Goal: Task Accomplishment & Management: Use online tool/utility

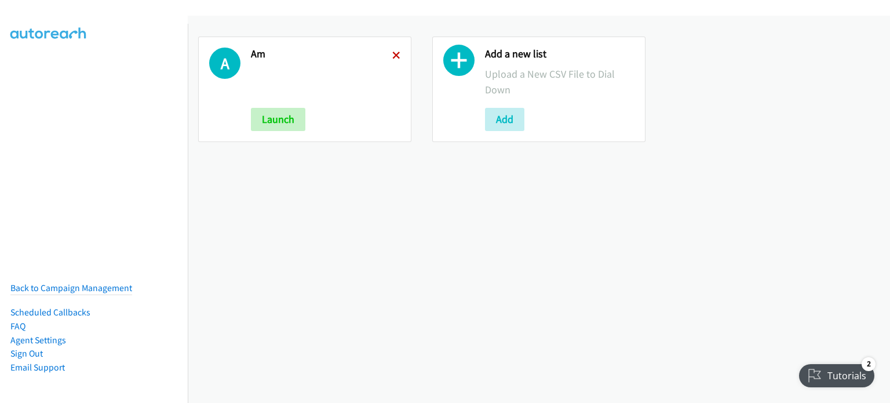
click at [392, 53] on icon at bounding box center [396, 56] width 8 height 8
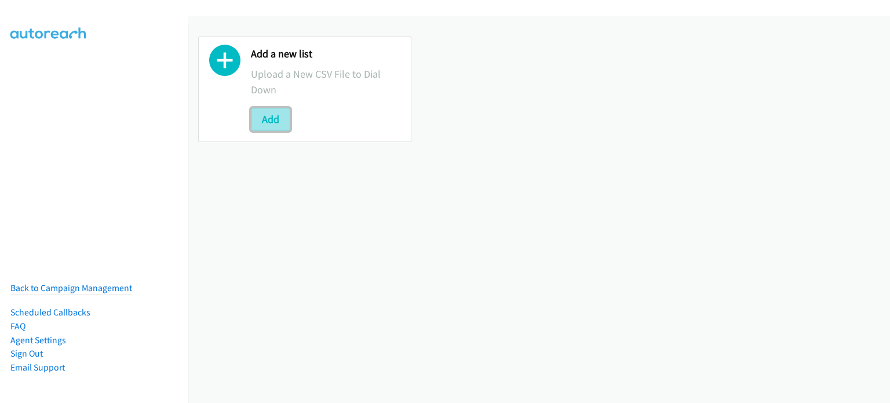
click at [276, 118] on button "Add" at bounding box center [270, 119] width 39 height 23
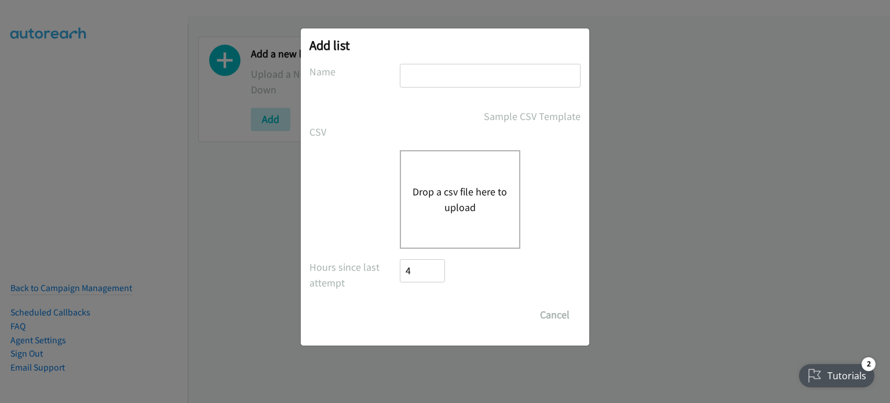
click at [459, 180] on div "Drop a csv file here to upload" at bounding box center [460, 199] width 121 height 98
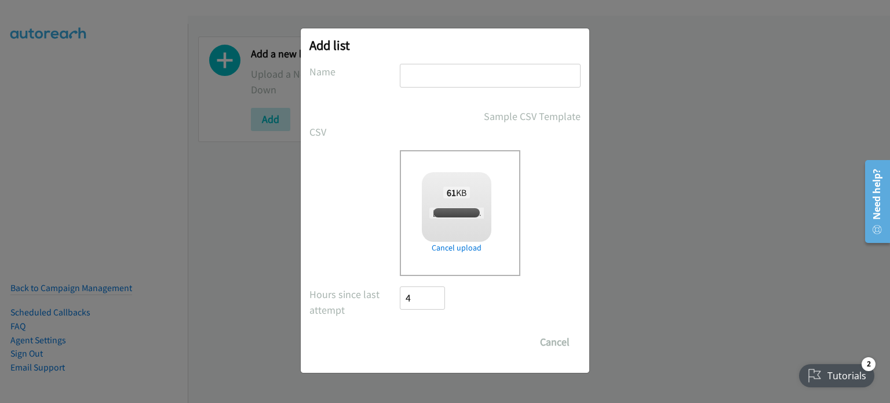
click at [415, 78] on input "text" at bounding box center [490, 76] width 181 height 24
checkbox input "true"
type input "pm"
click at [429, 341] on input "Save List" at bounding box center [430, 341] width 61 height 23
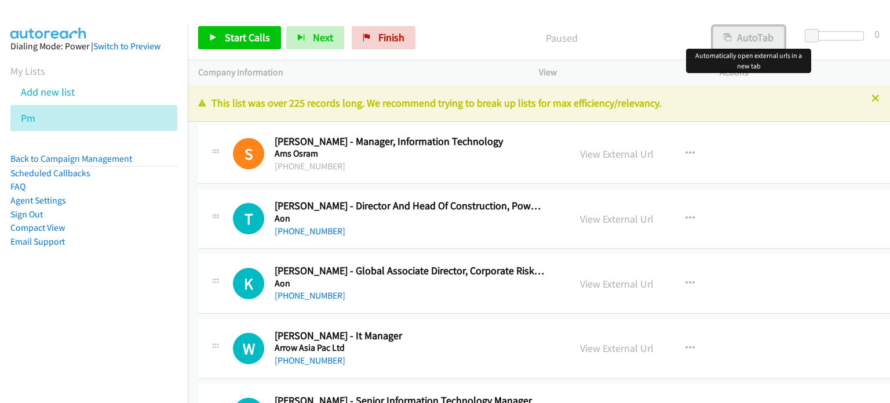
click at [762, 37] on button "AutoTab" at bounding box center [749, 37] width 72 height 23
click at [594, 151] on link "View External Url" at bounding box center [617, 153] width 74 height 13
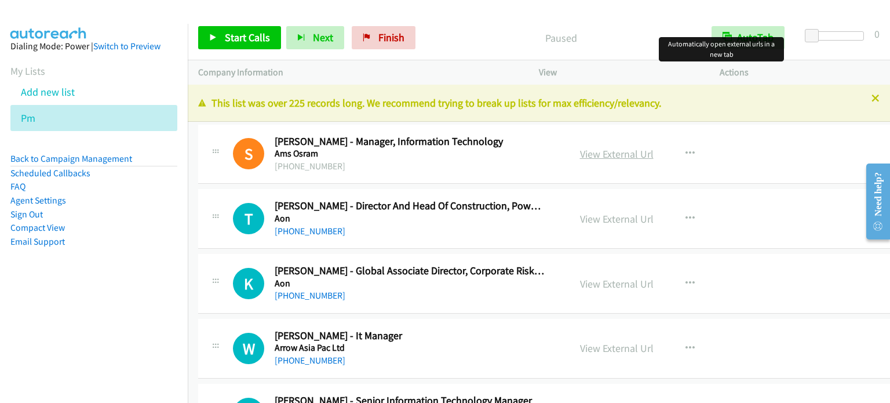
click at [612, 154] on link "View External Url" at bounding box center [617, 153] width 74 height 13
click at [243, 35] on span "Start Calls" at bounding box center [247, 37] width 45 height 13
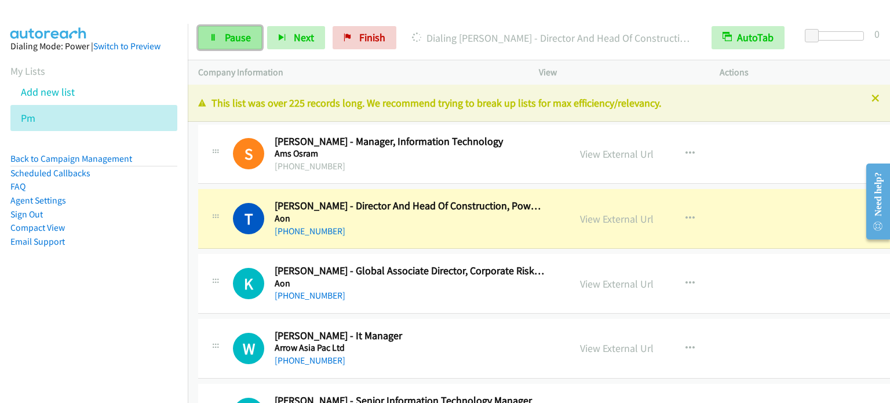
click at [235, 44] on link "Pause" at bounding box center [230, 37] width 64 height 23
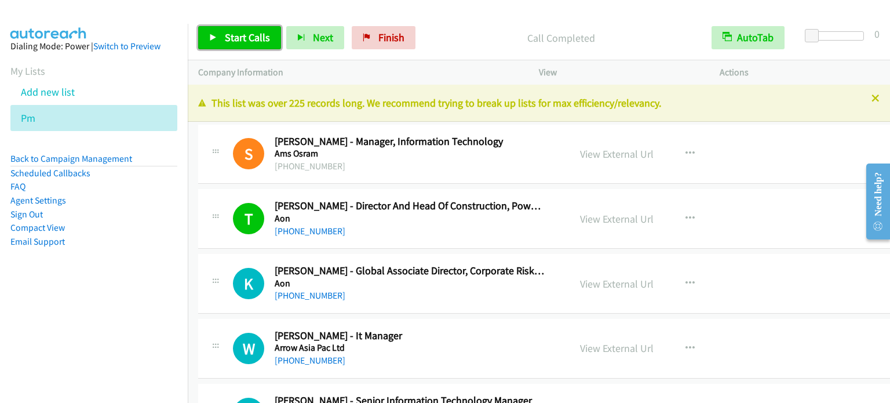
click at [260, 38] on span "Start Calls" at bounding box center [247, 37] width 45 height 13
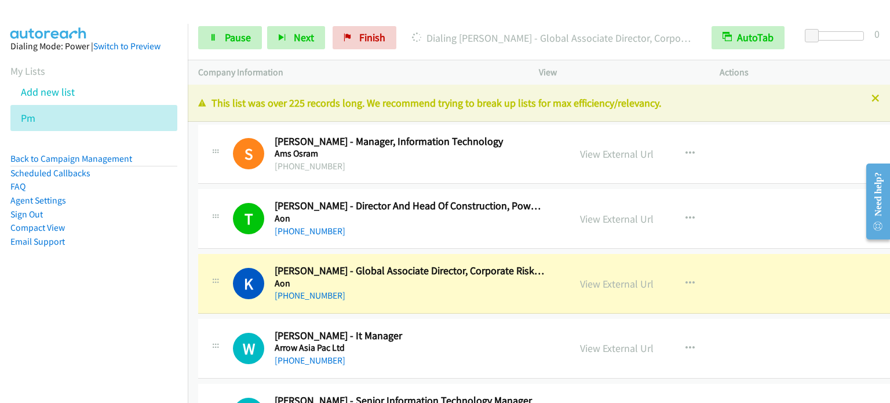
click at [81, 333] on nav "Dialing Mode: Power | Switch to Preview My Lists Add new list Pm Back to Campai…" at bounding box center [94, 225] width 188 height 403
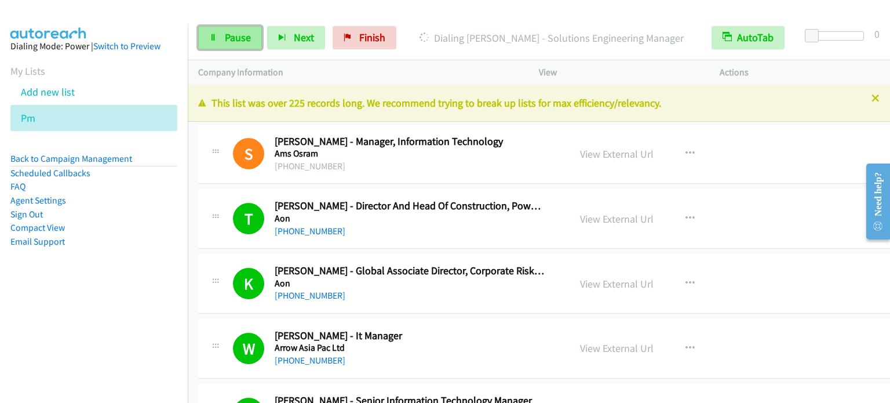
click at [224, 46] on link "Pause" at bounding box center [230, 37] width 64 height 23
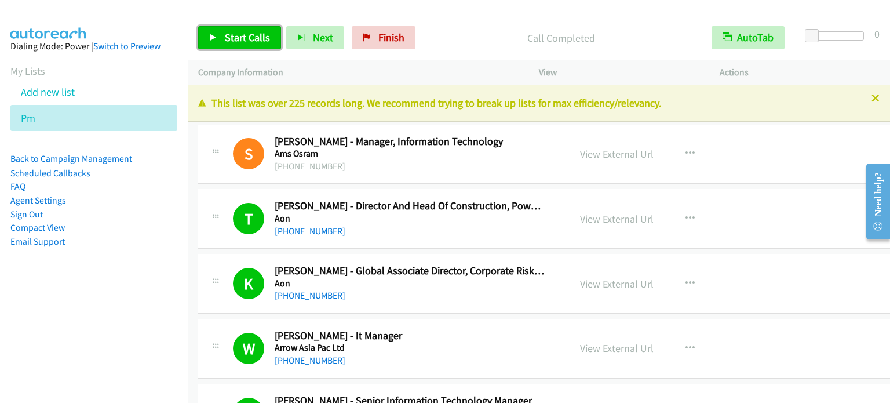
drag, startPoint x: 248, startPoint y: 35, endPoint x: 362, endPoint y: 115, distance: 139.4
click at [248, 35] on span "Start Calls" at bounding box center [247, 37] width 45 height 13
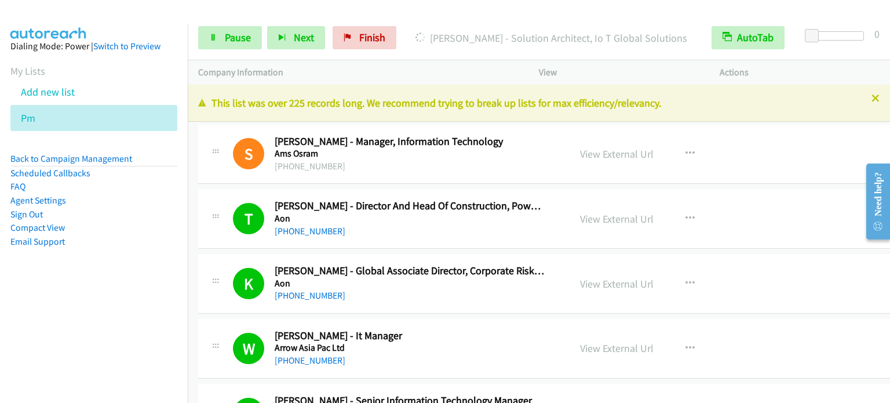
drag, startPoint x: 112, startPoint y: 291, endPoint x: 136, endPoint y: 238, distance: 58.7
click at [112, 291] on aside "Dialing Mode: Power | Switch to Preview My Lists Add new list Pm Back to Campai…" at bounding box center [94, 162] width 188 height 277
click at [215, 42] on link "Pause" at bounding box center [230, 37] width 64 height 23
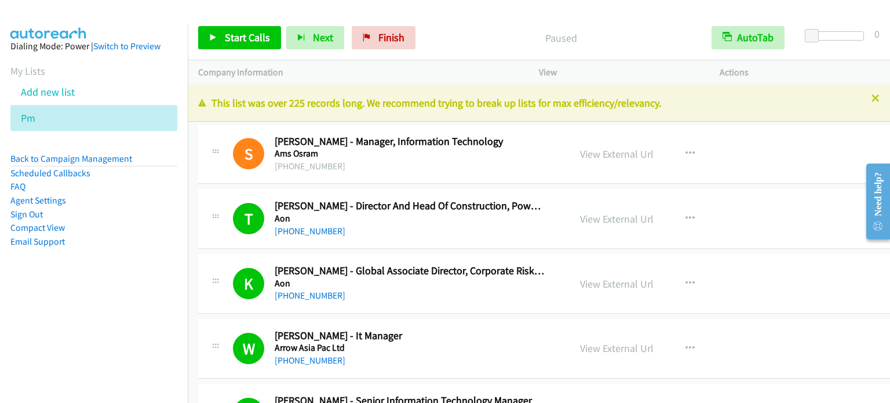
click at [83, 290] on aside "Dialing Mode: Power | Switch to Preview My Lists Add new list Pm Back to Campai…" at bounding box center [94, 162] width 188 height 277
click at [243, 42] on span "Start Calls" at bounding box center [247, 37] width 45 height 13
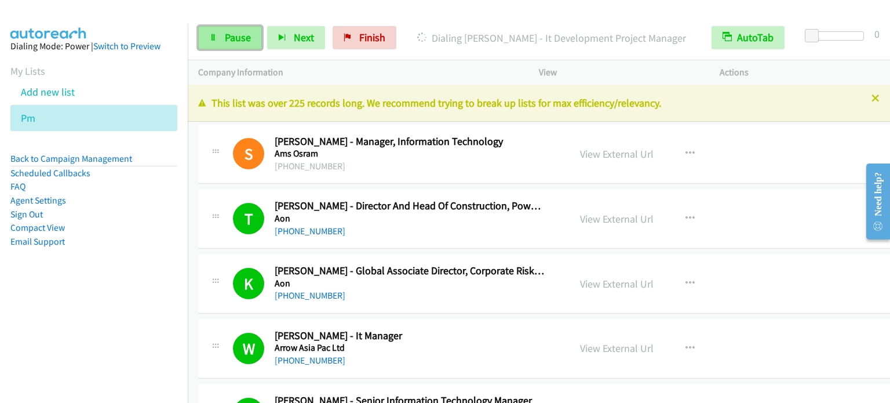
click at [239, 40] on span "Pause" at bounding box center [238, 37] width 26 height 13
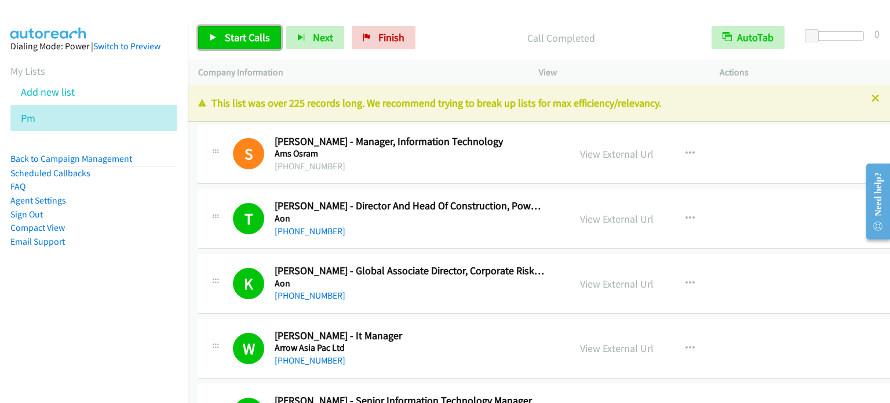
click at [245, 37] on span "Start Calls" at bounding box center [247, 37] width 45 height 13
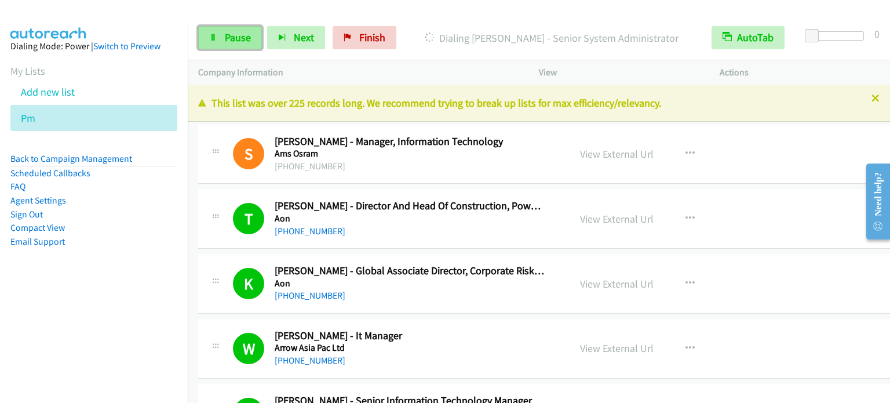
click at [220, 44] on link "Pause" at bounding box center [230, 37] width 64 height 23
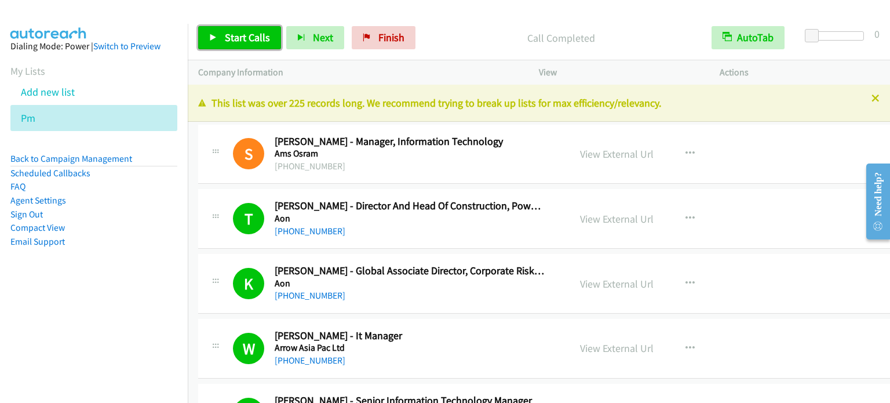
click at [253, 34] on span "Start Calls" at bounding box center [247, 37] width 45 height 13
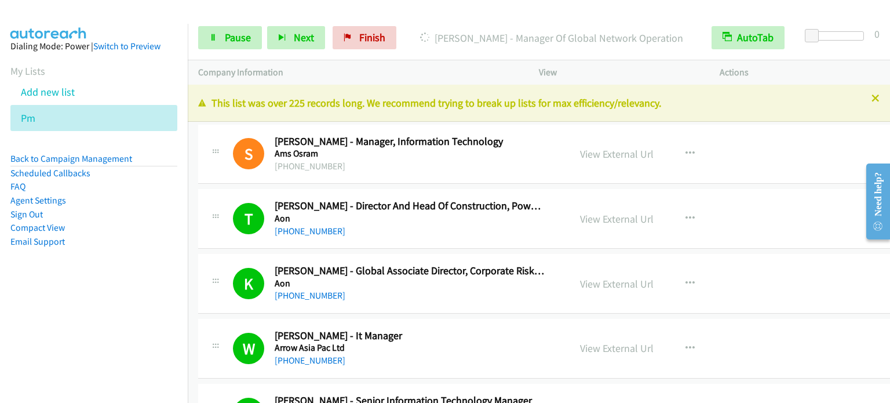
click at [131, 304] on nav "Dialing Mode: Power | Switch to Preview My Lists Add new list Pm Back to Campai…" at bounding box center [94, 225] width 188 height 403
click at [50, 348] on nav "Dialing Mode: Power | Switch to Preview My Lists Add new list Pm Back to Campai…" at bounding box center [94, 225] width 188 height 403
click at [114, 300] on aside "Dialing Mode: Power | Switch to Preview My Lists Add new list Pm Back to Campai…" at bounding box center [94, 162] width 188 height 277
click at [233, 36] on span "Pause" at bounding box center [238, 37] width 26 height 13
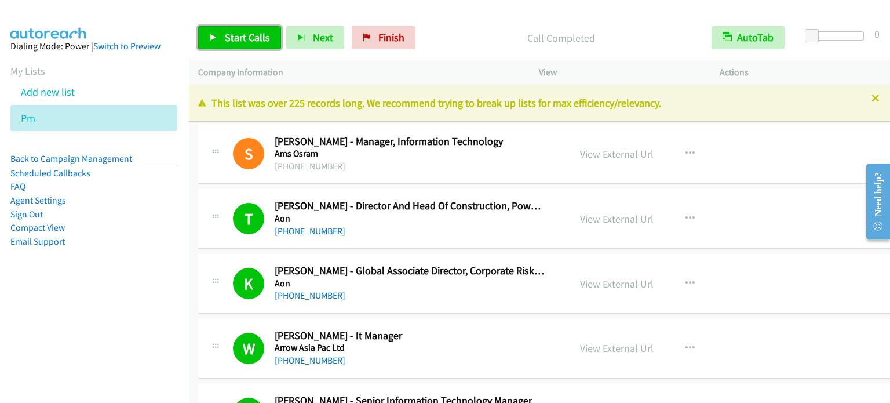
click at [248, 36] on span "Start Calls" at bounding box center [247, 37] width 45 height 13
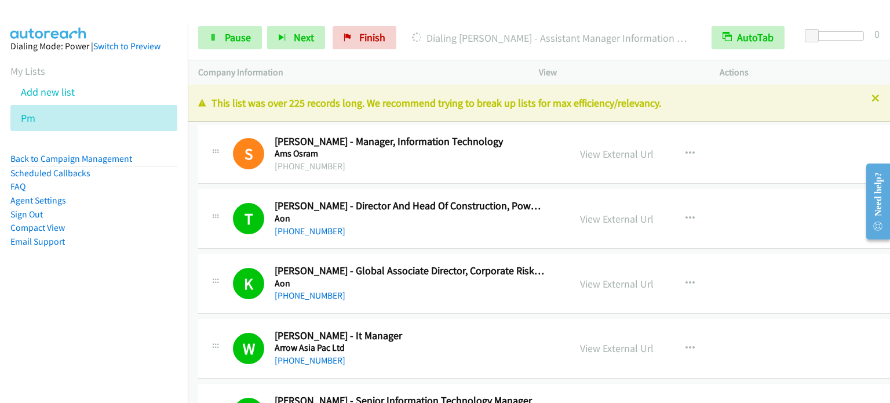
click at [121, 282] on aside "Dialing Mode: Power | Switch to Preview My Lists Add new list Pm Back to Campai…" at bounding box center [94, 162] width 188 height 277
click at [140, 271] on aside "Dialing Mode: Power | Switch to Preview My Lists Add new list Pm Back to Campai…" at bounding box center [94, 162] width 188 height 277
click at [221, 42] on link "Pause" at bounding box center [230, 37] width 64 height 23
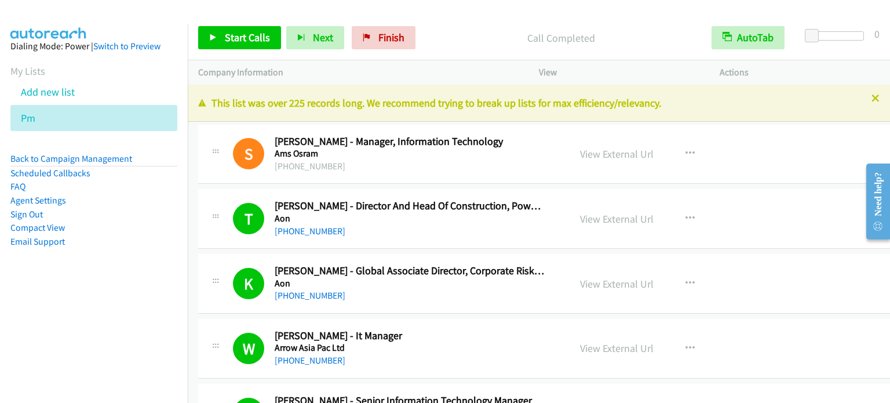
click at [116, 298] on aside "Dialing Mode: Power | Switch to Preview My Lists Add new list Pm Back to Campai…" at bounding box center [94, 162] width 188 height 277
click at [229, 41] on span "Start Calls" at bounding box center [247, 37] width 45 height 13
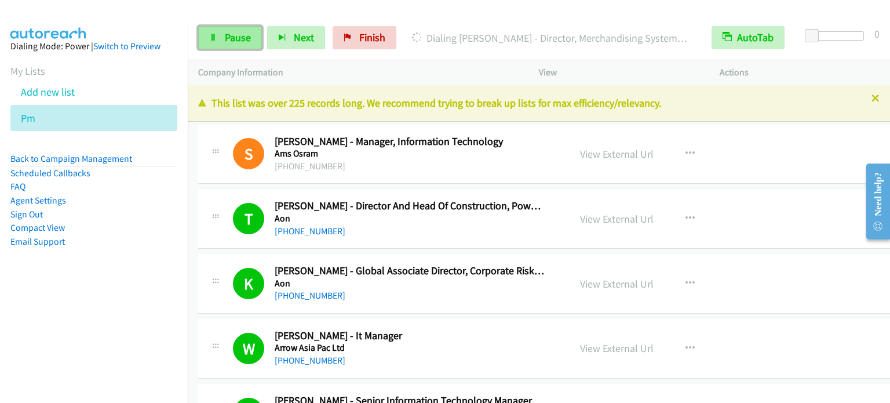
click at [216, 43] on link "Pause" at bounding box center [230, 37] width 64 height 23
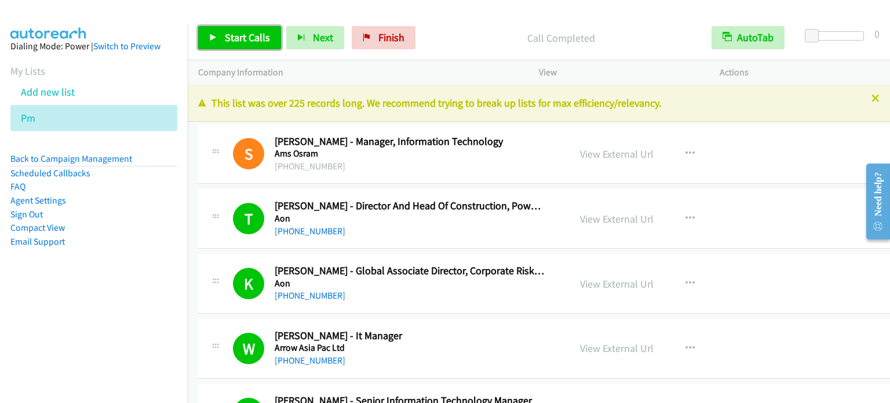
click at [211, 41] on icon at bounding box center [213, 38] width 8 height 8
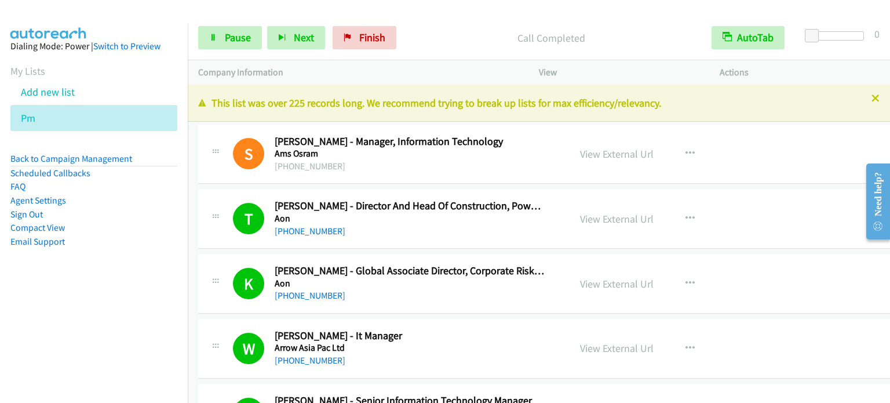
click at [132, 256] on aside "Dialing Mode: Power | Switch to Preview My Lists Add new list Pm Back to Campai…" at bounding box center [94, 162] width 188 height 277
click at [218, 40] on link "Pause" at bounding box center [230, 37] width 64 height 23
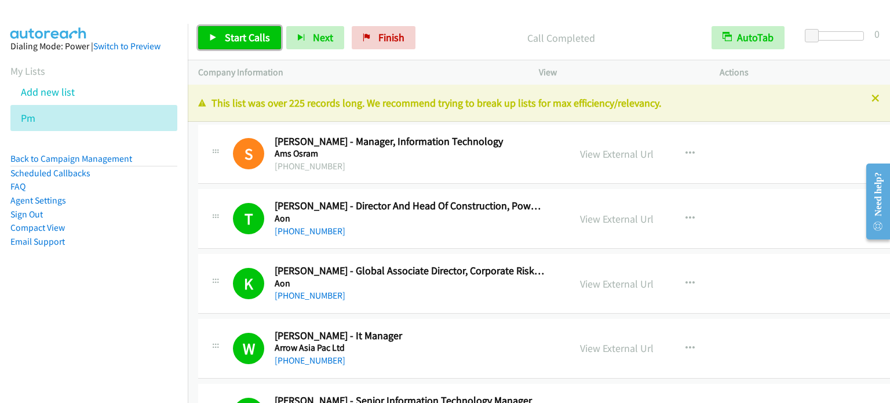
click at [243, 41] on span "Start Calls" at bounding box center [247, 37] width 45 height 13
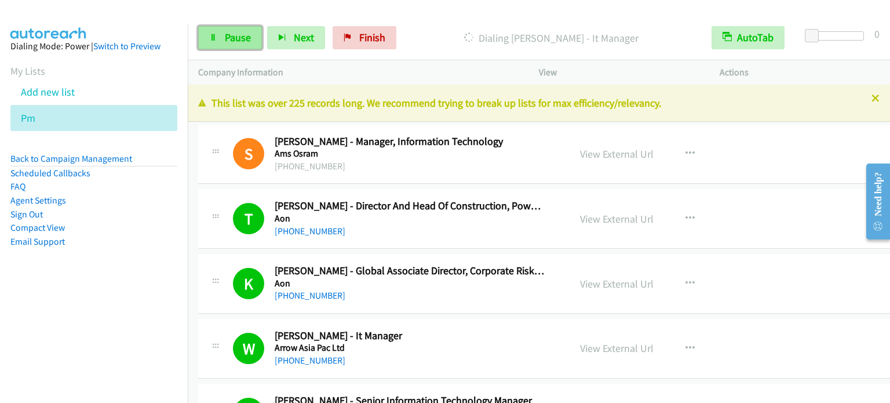
click at [231, 37] on span "Pause" at bounding box center [238, 37] width 26 height 13
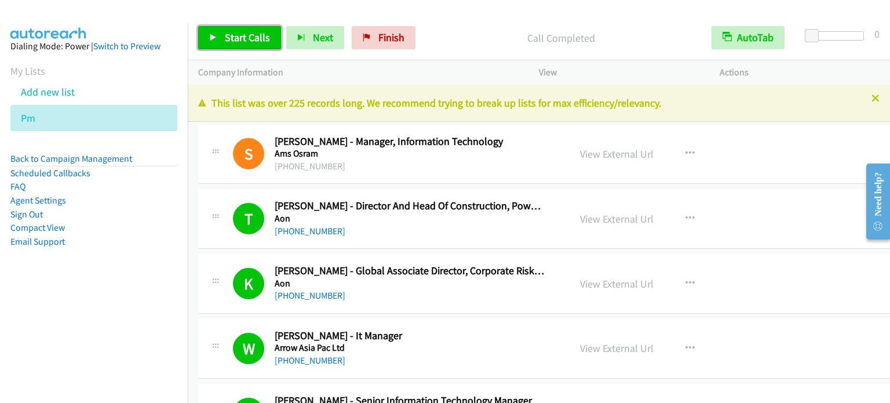
click at [228, 41] on span "Start Calls" at bounding box center [247, 37] width 45 height 13
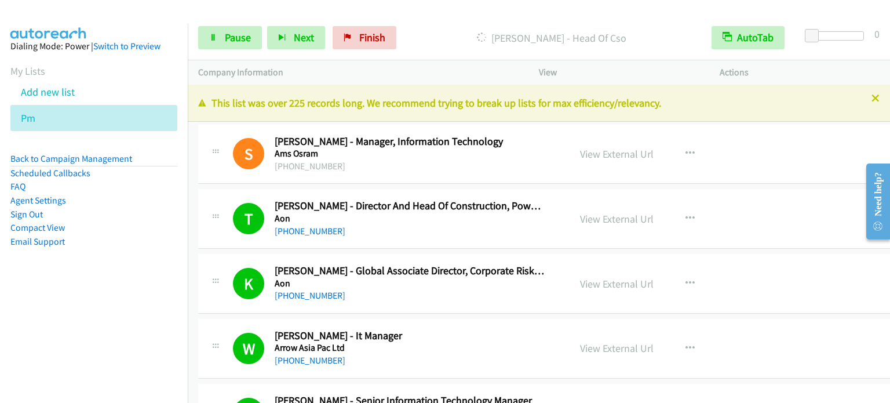
click at [72, 282] on aside "Dialing Mode: Power | Switch to Preview My Lists Add new list Pm Back to Campai…" at bounding box center [94, 162] width 188 height 277
drag, startPoint x: 32, startPoint y: 324, endPoint x: 48, endPoint y: 280, distance: 46.5
click at [32, 324] on nav "Dialing Mode: Power | Switch to Preview My Lists Add new list Pm Back to Campai…" at bounding box center [94, 225] width 188 height 403
drag, startPoint x: 107, startPoint y: 278, endPoint x: 331, endPoint y: 1, distance: 357.2
click at [107, 279] on aside "Dialing Mode: Power | Switch to Preview My Lists Add new list Pm Back to Campai…" at bounding box center [94, 162] width 188 height 277
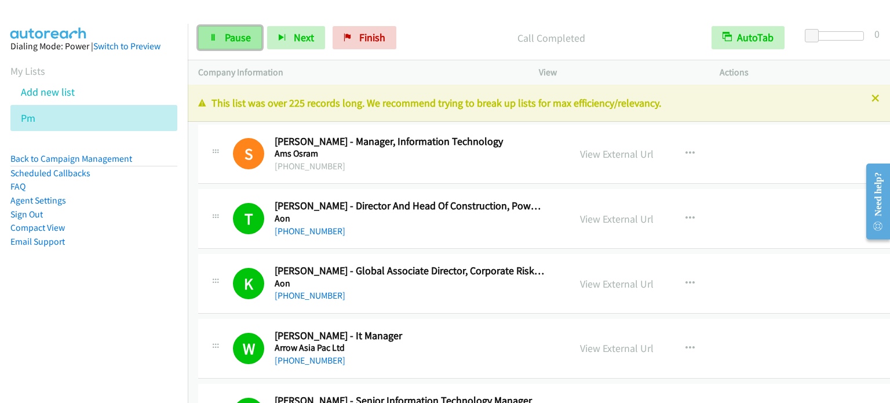
click at [240, 35] on span "Pause" at bounding box center [238, 37] width 26 height 13
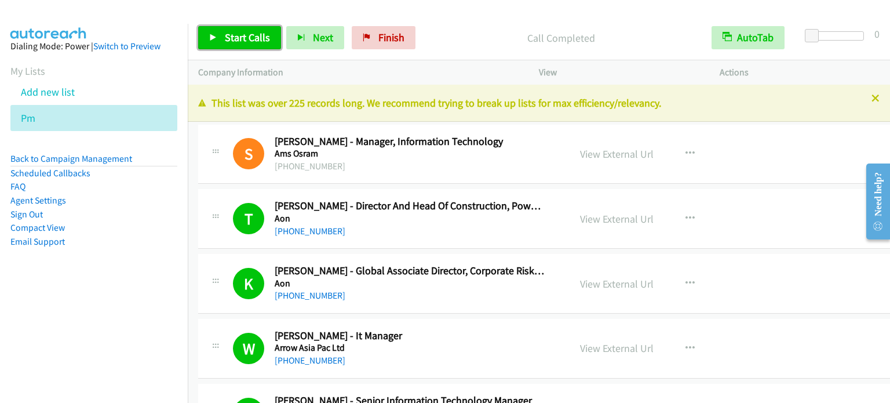
click at [256, 35] on span "Start Calls" at bounding box center [247, 37] width 45 height 13
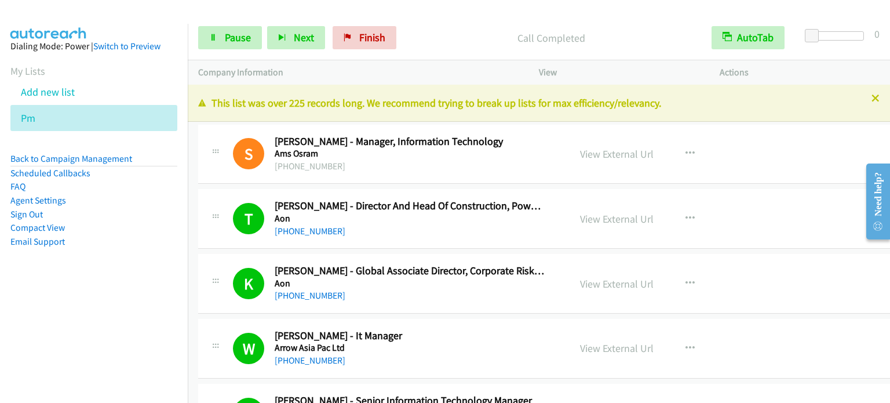
drag, startPoint x: 141, startPoint y: 283, endPoint x: 378, endPoint y: 25, distance: 350.2
click at [141, 284] on aside "Dialing Mode: Power | Switch to Preview My Lists Add new list Pm Back to Campai…" at bounding box center [94, 162] width 188 height 277
click at [225, 42] on span "Pause" at bounding box center [238, 37] width 26 height 13
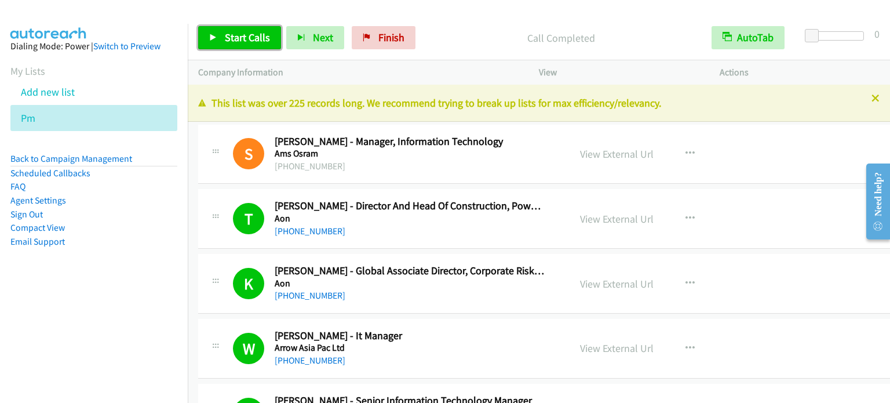
click at [222, 42] on link "Start Calls" at bounding box center [239, 37] width 83 height 23
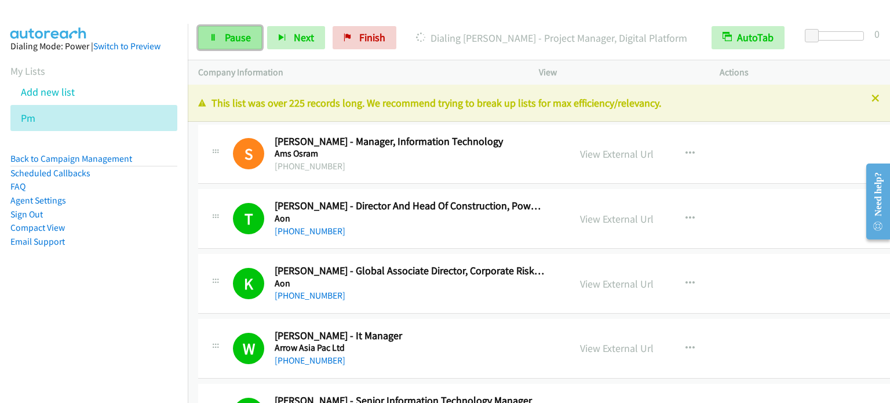
click at [238, 38] on span "Pause" at bounding box center [238, 37] width 26 height 13
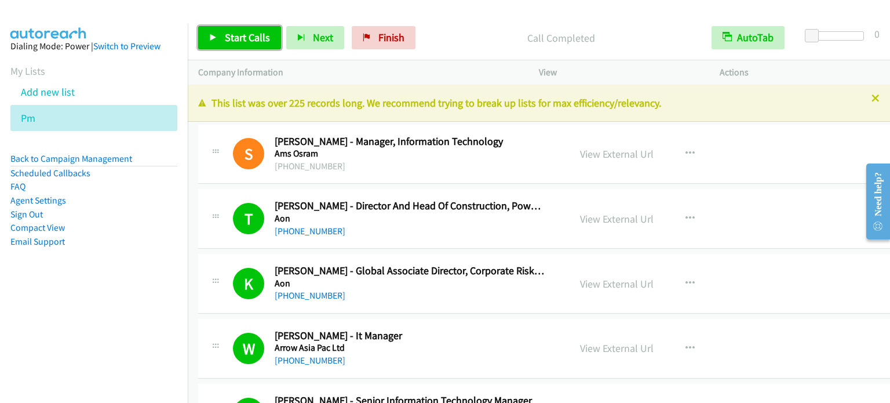
click at [255, 39] on span "Start Calls" at bounding box center [247, 37] width 45 height 13
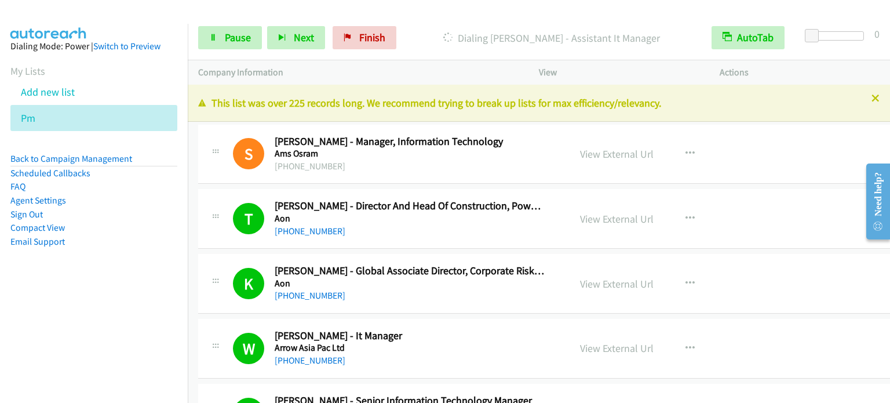
click at [134, 271] on aside "Dialing Mode: Power | Switch to Preview My Lists Add new list Pm Back to Campai…" at bounding box center [94, 162] width 188 height 277
click at [224, 46] on link "Pause" at bounding box center [230, 37] width 64 height 23
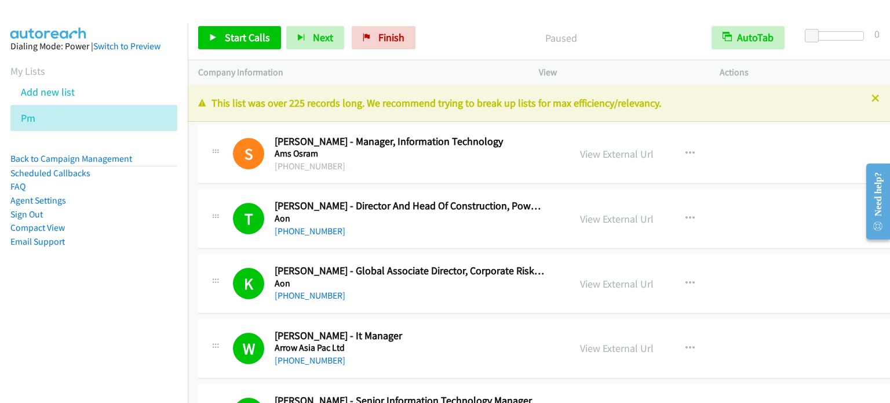
drag, startPoint x: 91, startPoint y: 206, endPoint x: 273, endPoint y: 124, distance: 200.0
click at [91, 206] on li "Agent Settings" at bounding box center [93, 201] width 167 height 14
click at [678, 19] on div "Start Calls Pause Next Finish Paused AutoTab AutoTab 0" at bounding box center [539, 38] width 702 height 45
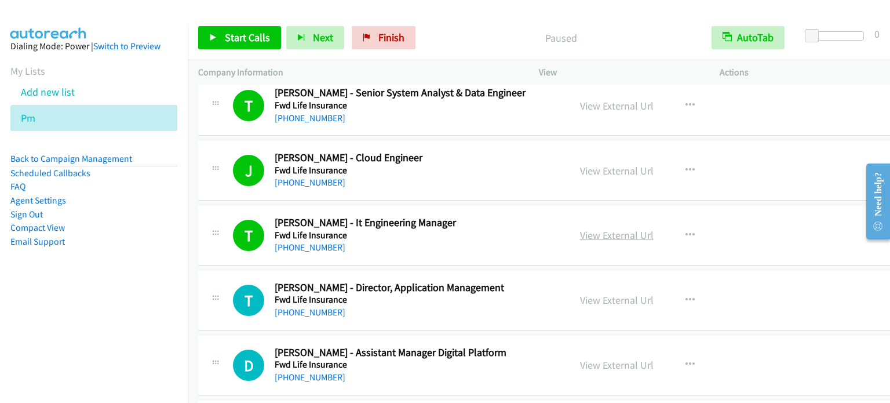
click at [593, 228] on link "View External Url" at bounding box center [617, 234] width 74 height 13
click at [155, 257] on aside "Dialing Mode: Power | Switch to Preview My Lists Add new list Pm Back to Campai…" at bounding box center [94, 162] width 188 height 277
click at [605, 164] on link "View External Url" at bounding box center [617, 170] width 74 height 13
click at [243, 38] on span "Start Calls" at bounding box center [247, 37] width 45 height 13
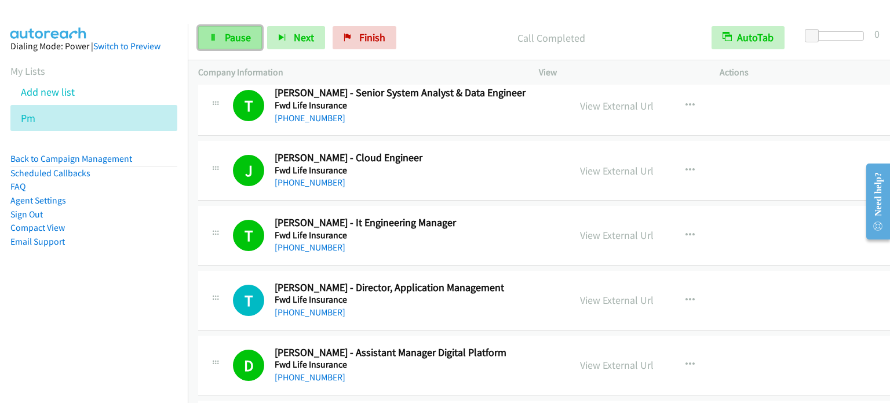
click at [226, 32] on span "Pause" at bounding box center [238, 37] width 26 height 13
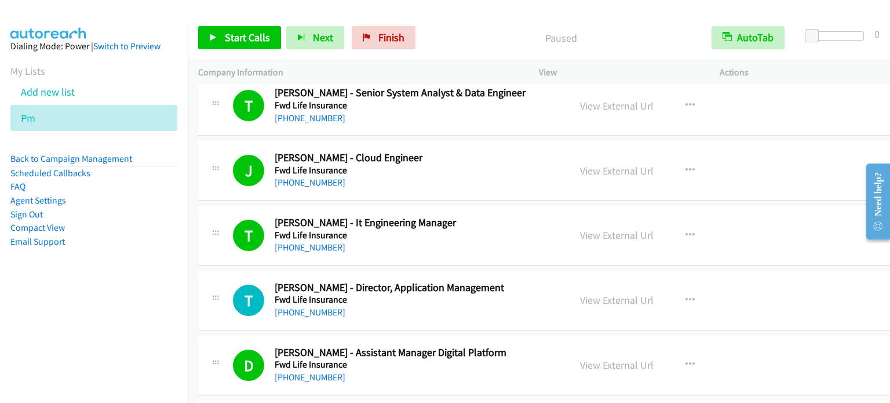
scroll to position [4065, 0]
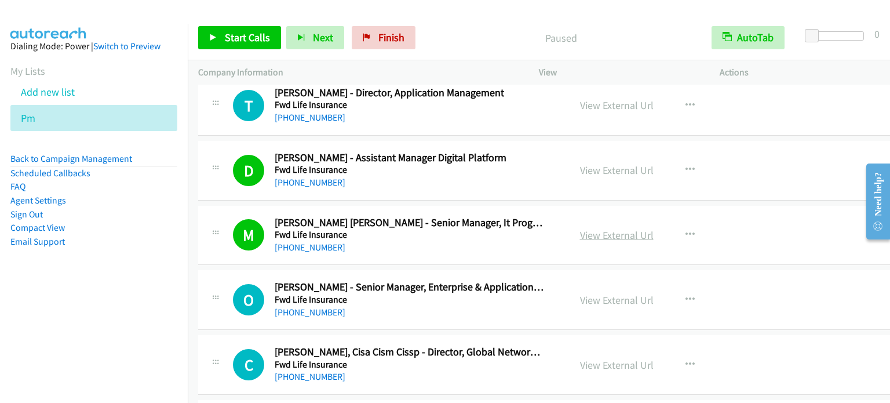
click at [599, 228] on link "View External Url" at bounding box center [617, 234] width 74 height 13
click at [589, 163] on link "View External Url" at bounding box center [617, 169] width 74 height 13
click at [140, 225] on li "Compact View" at bounding box center [93, 228] width 167 height 14
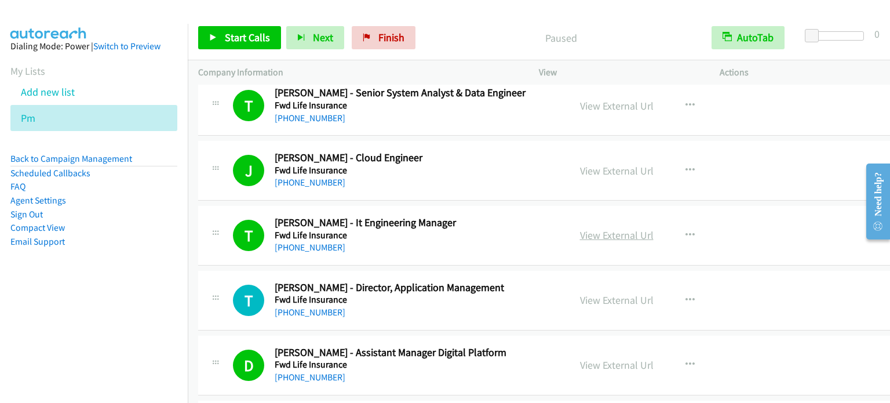
click at [596, 228] on link "View External Url" at bounding box center [617, 234] width 74 height 13
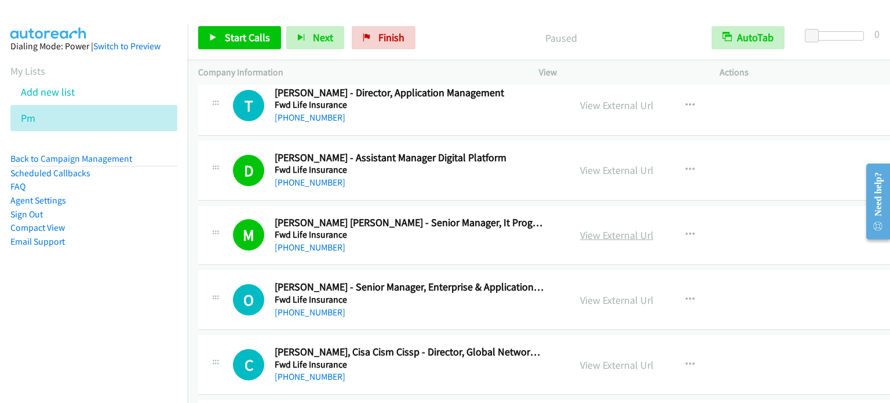
click at [600, 228] on link "View External Url" at bounding box center [617, 234] width 74 height 13
click at [225, 39] on span "Start Calls" at bounding box center [247, 37] width 45 height 13
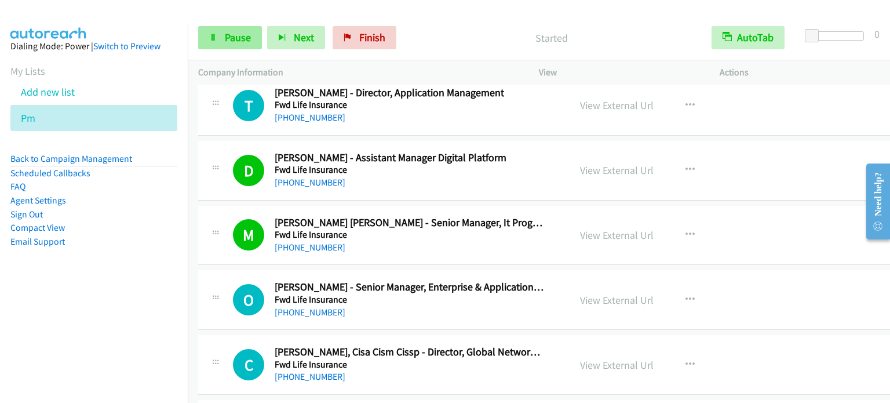
click at [239, 41] on span "Pause" at bounding box center [238, 37] width 26 height 13
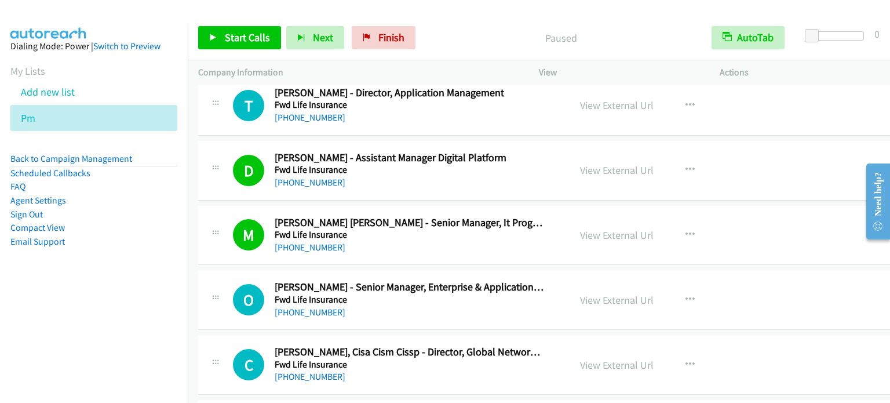
drag, startPoint x: 132, startPoint y: 227, endPoint x: 269, endPoint y: 67, distance: 210.8
click at [132, 227] on li "Compact View" at bounding box center [93, 228] width 167 height 14
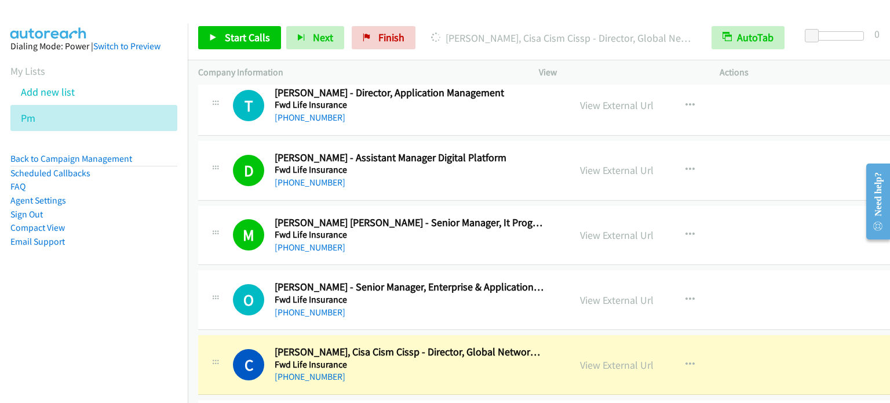
drag, startPoint x: 608, startPoint y: 227, endPoint x: 600, endPoint y: 37, distance: 189.6
click at [614, 229] on link "View External Url" at bounding box center [617, 234] width 74 height 13
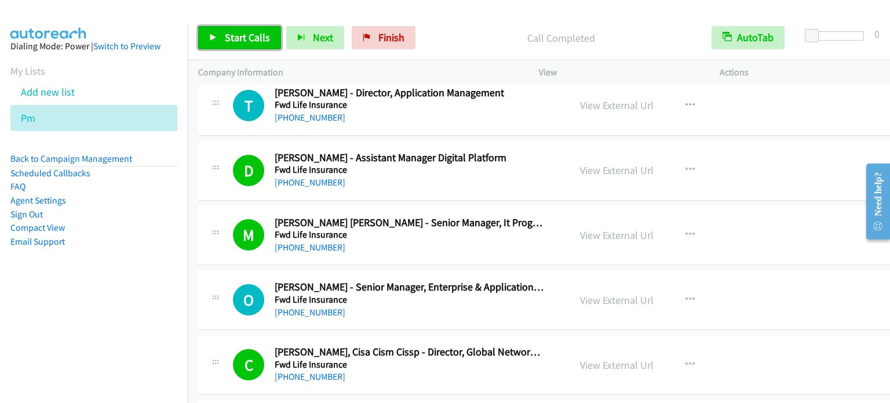
click at [241, 42] on span "Start Calls" at bounding box center [247, 37] width 45 height 13
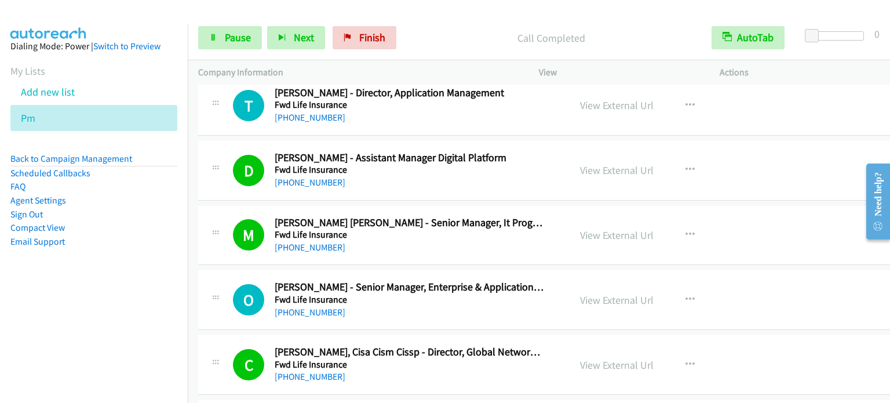
drag, startPoint x: 131, startPoint y: 318, endPoint x: 146, endPoint y: 300, distance: 23.9
click at [131, 318] on nav "Dialing Mode: Power | Switch to Preview My Lists Add new list Pm Back to Campai…" at bounding box center [94, 225] width 188 height 403
click at [251, 32] on link "Pause" at bounding box center [230, 37] width 64 height 23
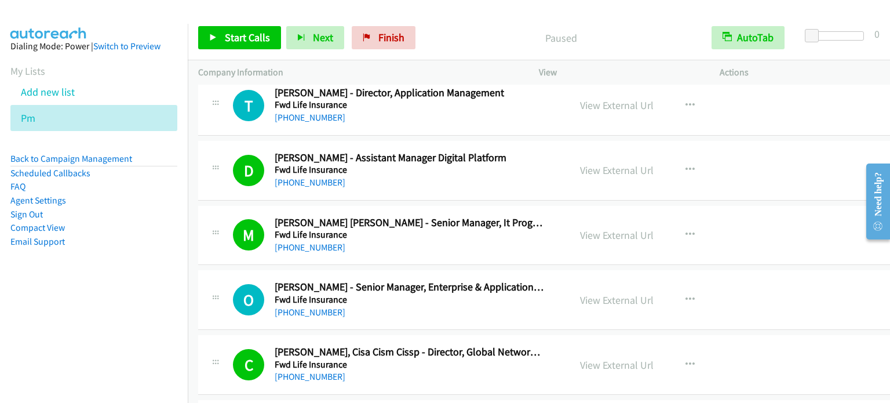
scroll to position [4647, 0]
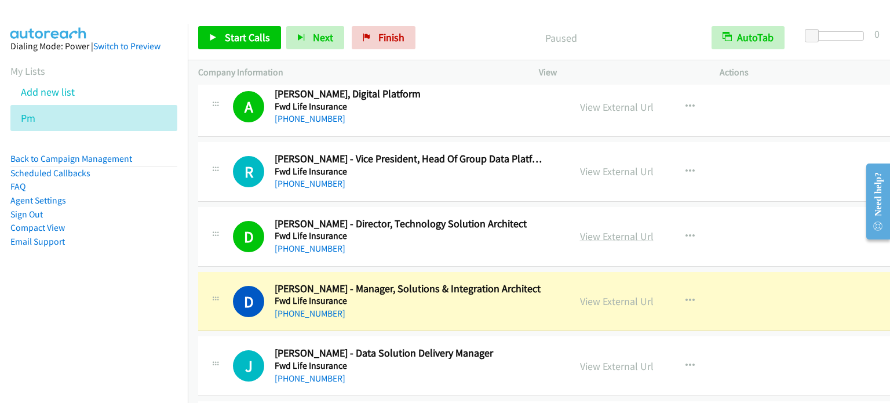
click at [616, 229] on link "View External Url" at bounding box center [617, 235] width 74 height 13
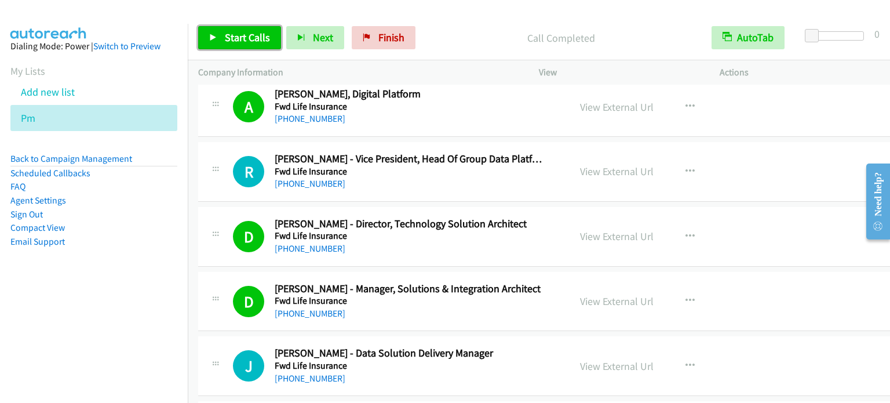
click at [263, 37] on span "Start Calls" at bounding box center [247, 37] width 45 height 13
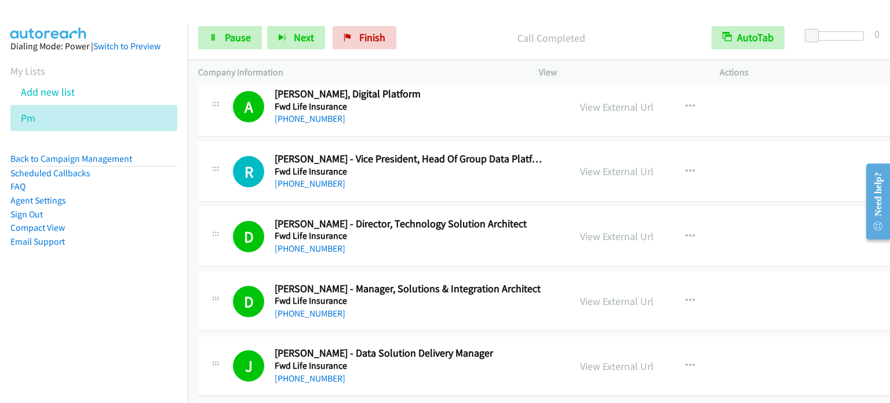
drag, startPoint x: 136, startPoint y: 275, endPoint x: 145, endPoint y: 228, distance: 47.3
click at [136, 275] on aside "Dialing Mode: Power | Switch to Preview My Lists Add new list Pm Back to Campai…" at bounding box center [94, 162] width 188 height 277
click at [253, 39] on link "Pause" at bounding box center [230, 37] width 64 height 23
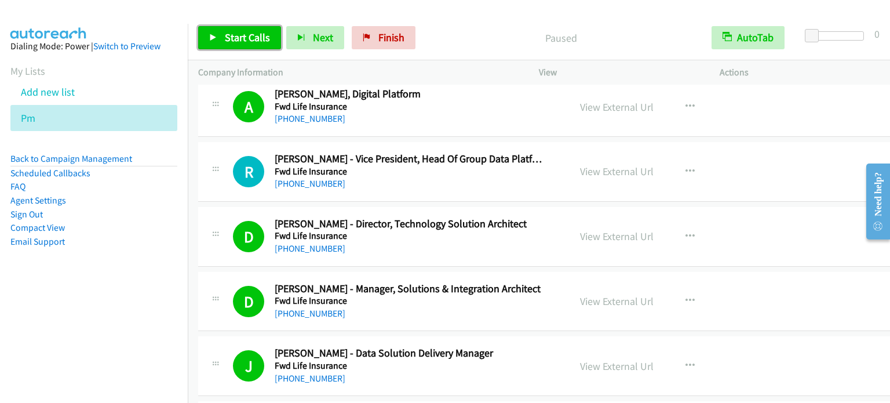
click at [239, 42] on span "Start Calls" at bounding box center [247, 37] width 45 height 13
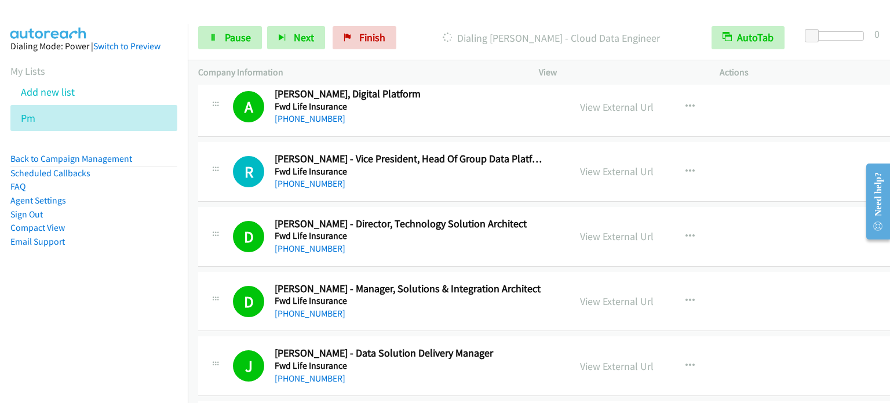
click at [125, 240] on li "Email Support" at bounding box center [93, 242] width 167 height 14
click at [233, 32] on span "Pause" at bounding box center [238, 37] width 26 height 13
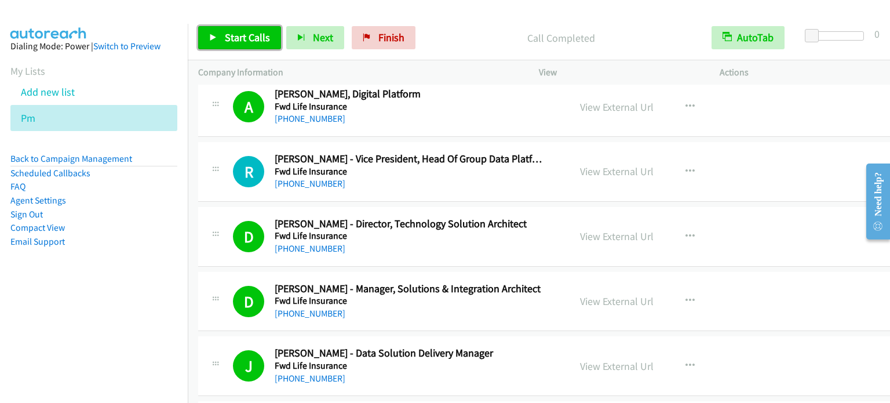
click at [238, 37] on span "Start Calls" at bounding box center [247, 37] width 45 height 13
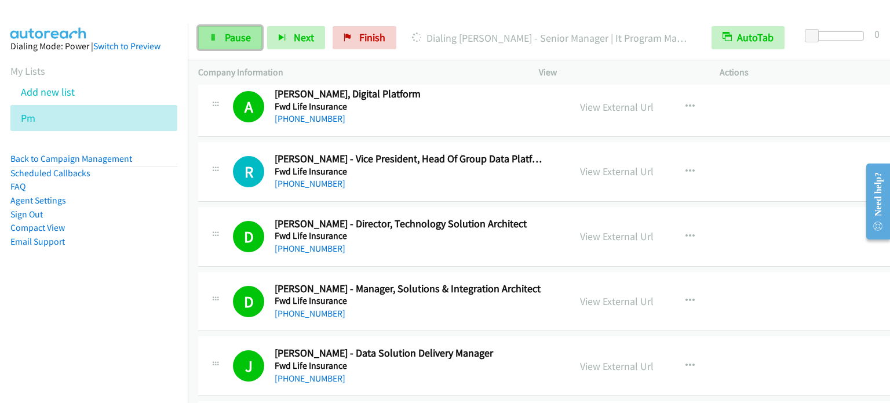
click at [227, 35] on span "Pause" at bounding box center [238, 37] width 26 height 13
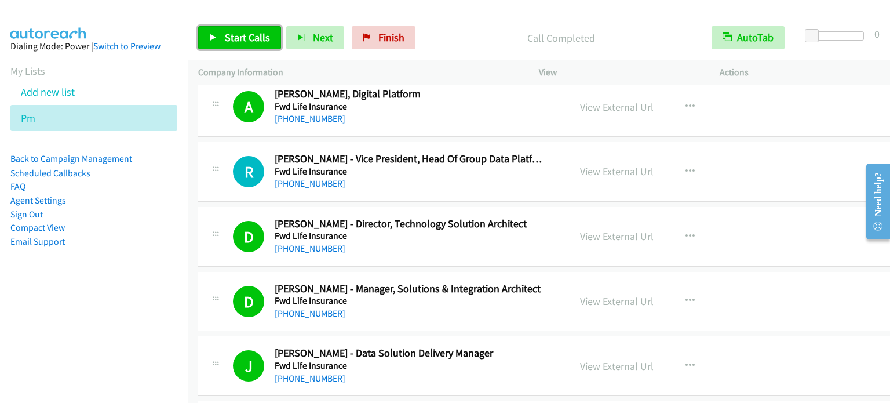
click at [247, 38] on span "Start Calls" at bounding box center [247, 37] width 45 height 13
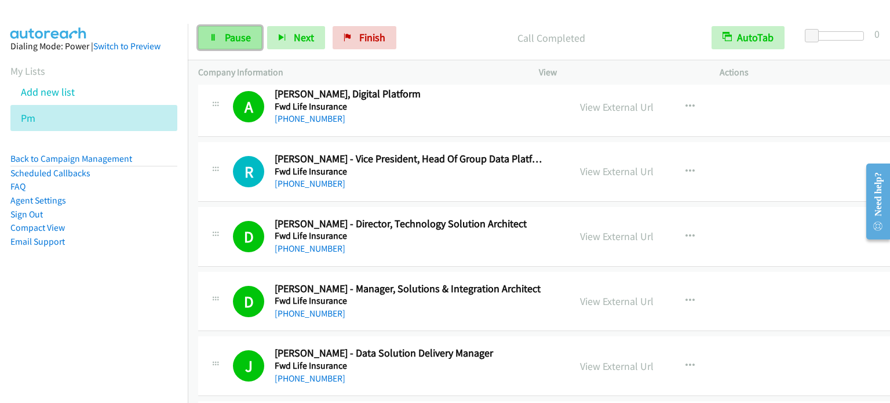
click at [242, 33] on span "Pause" at bounding box center [238, 37] width 26 height 13
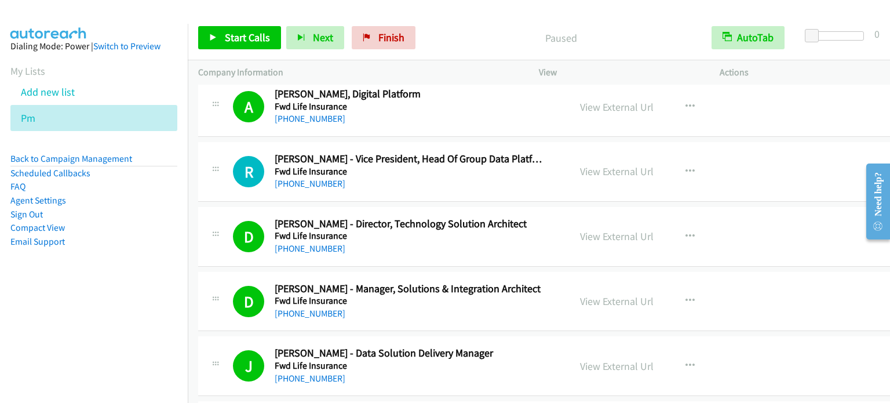
scroll to position [5746, 0]
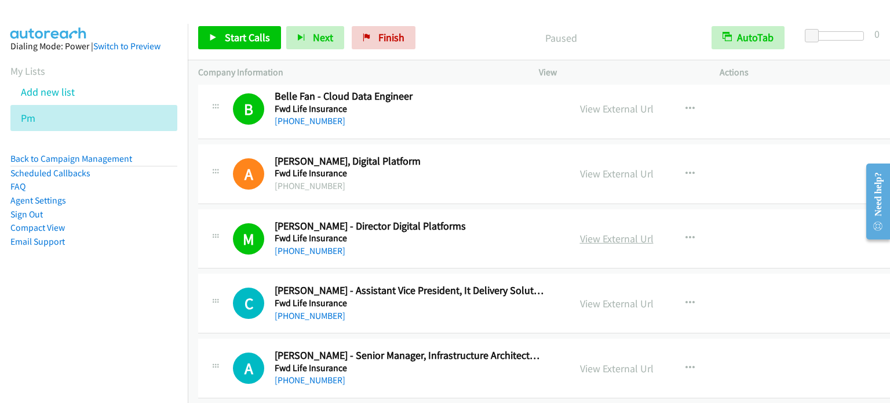
click at [620, 232] on link "View External Url" at bounding box center [617, 238] width 74 height 13
click at [616, 167] on link "View External Url" at bounding box center [617, 173] width 74 height 13
click at [621, 102] on link "View External Url" at bounding box center [617, 108] width 74 height 13
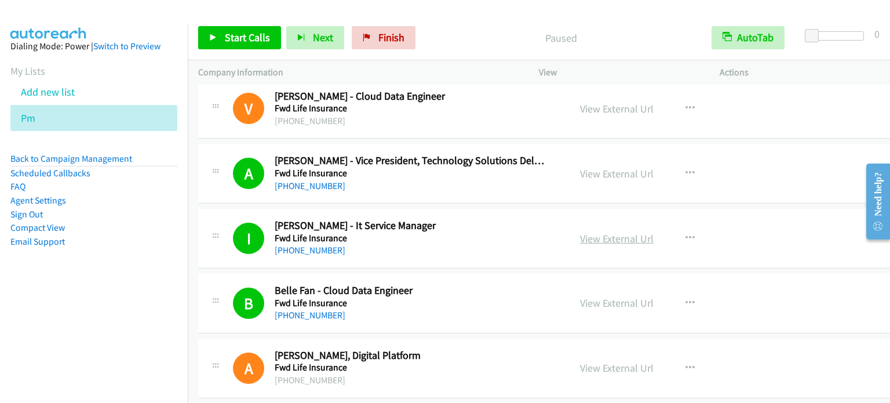
click at [603, 232] on link "View External Url" at bounding box center [617, 238] width 74 height 13
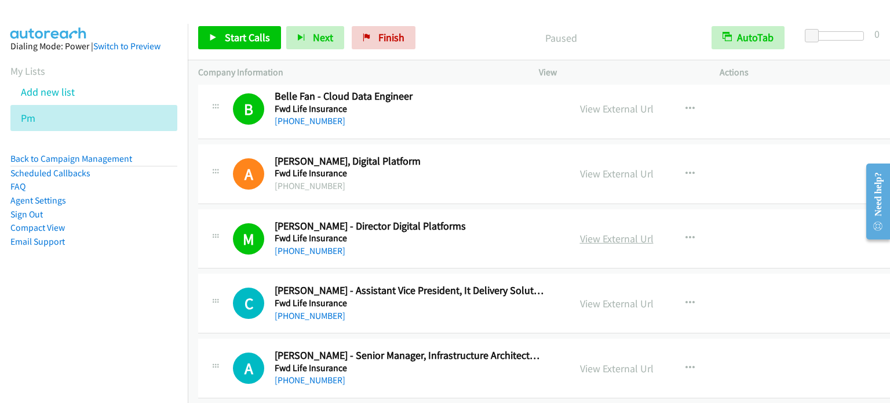
click at [610, 232] on link "View External Url" at bounding box center [617, 238] width 74 height 13
click at [227, 41] on span "Start Calls" at bounding box center [247, 37] width 45 height 13
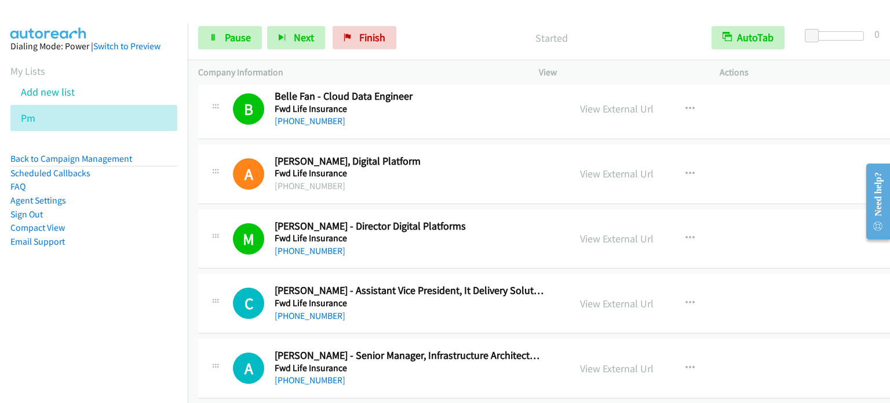
drag, startPoint x: 139, startPoint y: 289, endPoint x: 151, endPoint y: 282, distance: 13.5
click at [139, 289] on aside "Dialing Mode: Power | Switch to Preview My Lists Add new list Pm Back to Campai…" at bounding box center [94, 162] width 188 height 277
drag, startPoint x: 367, startPoint y: 31, endPoint x: 540, endPoint y: 41, distance: 173.0
click at [367, 31] on span "Finish" at bounding box center [372, 37] width 26 height 13
click at [233, 42] on span "Pause" at bounding box center [238, 37] width 26 height 13
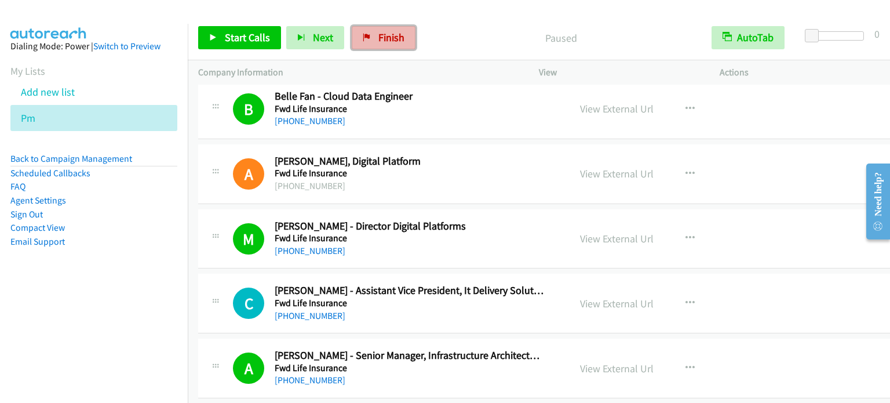
click at [388, 35] on span "Finish" at bounding box center [391, 37] width 26 height 13
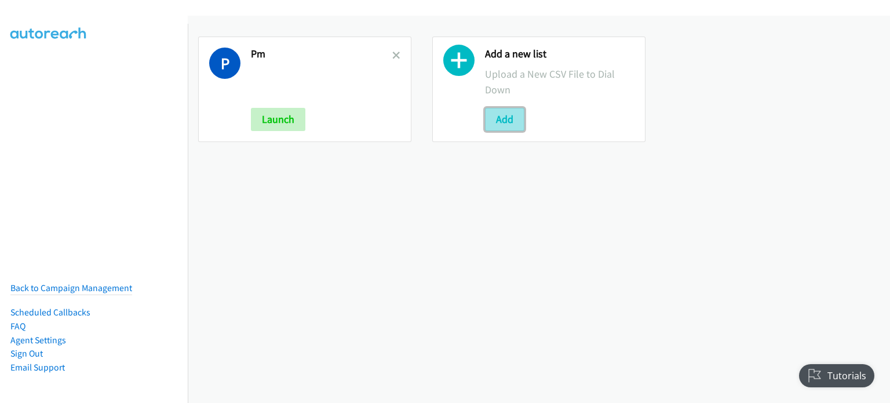
click at [494, 115] on button "Add" at bounding box center [504, 119] width 39 height 23
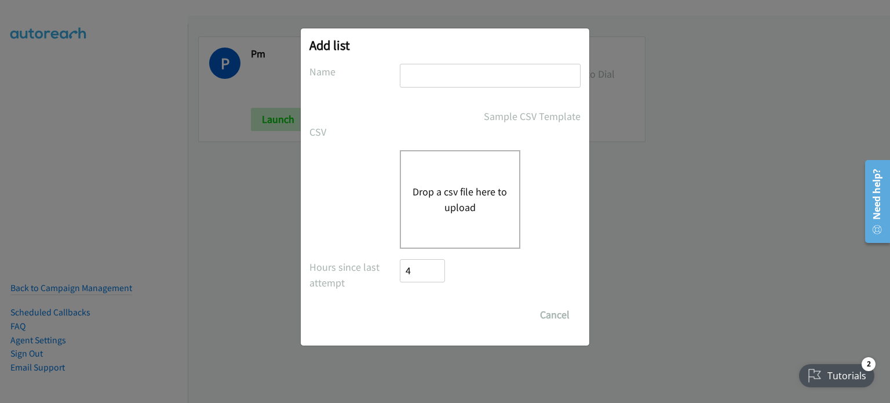
click at [490, 189] on button "Drop a csv file here to upload" at bounding box center [460, 199] width 95 height 31
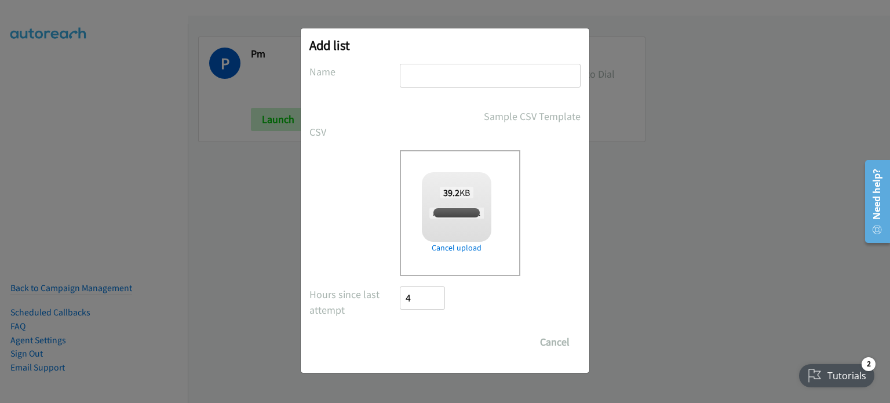
click at [494, 67] on input "text" at bounding box center [490, 76] width 181 height 24
checkbox input "true"
type input "new"
click at [428, 343] on input "Save List" at bounding box center [430, 341] width 61 height 23
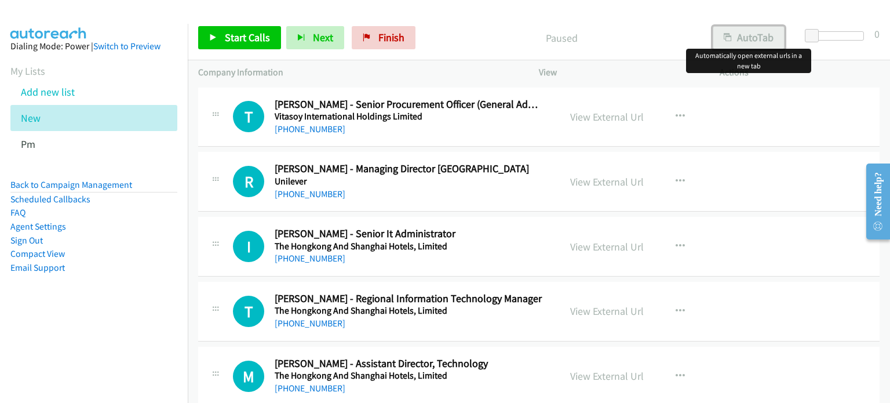
click at [749, 28] on button "AutoTab" at bounding box center [749, 37] width 72 height 23
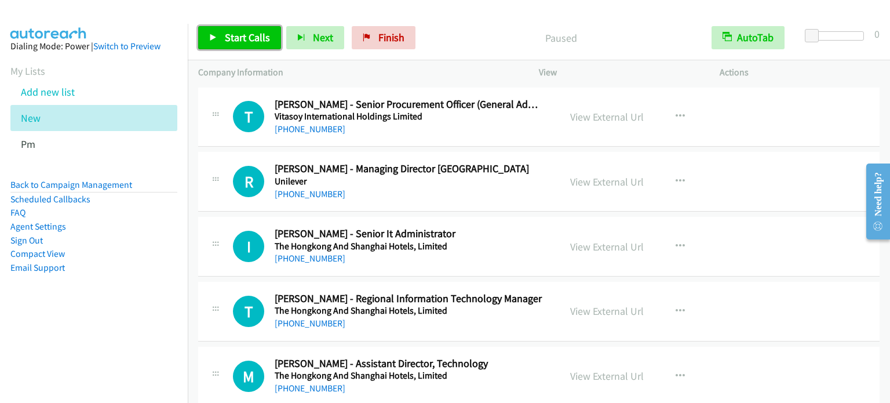
click at [237, 30] on link "Start Calls" at bounding box center [239, 37] width 83 height 23
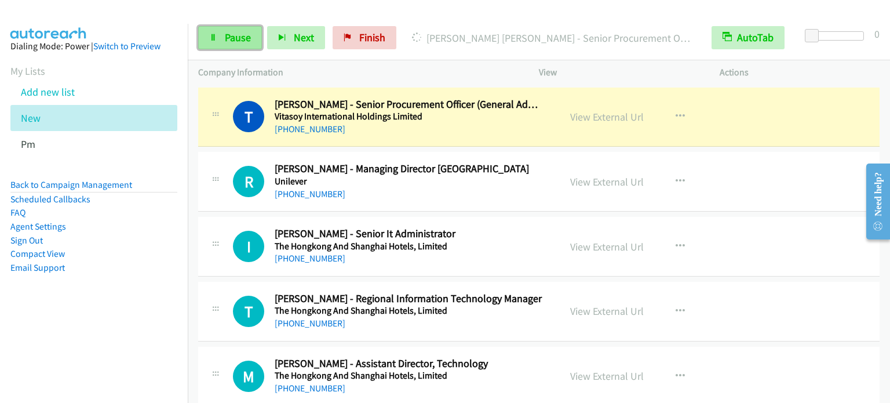
click at [232, 42] on span "Pause" at bounding box center [238, 37] width 26 height 13
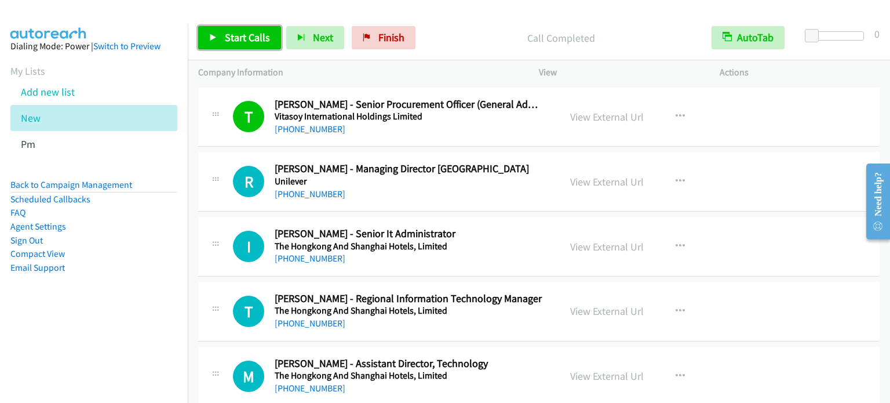
click at [243, 37] on span "Start Calls" at bounding box center [247, 37] width 45 height 13
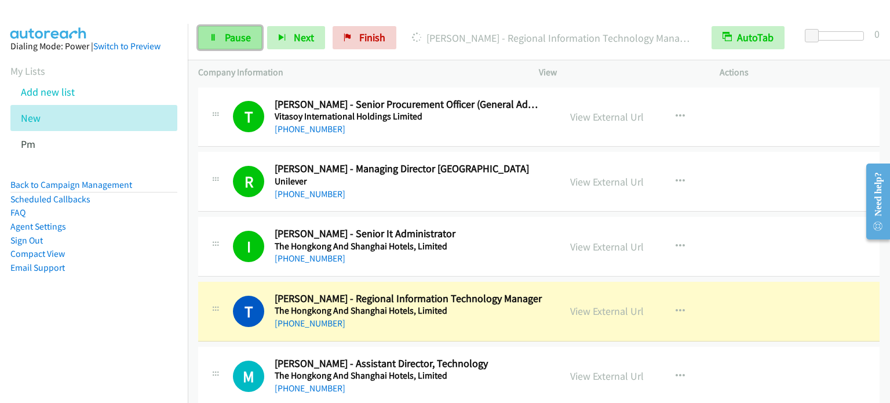
click at [221, 43] on link "Pause" at bounding box center [230, 37] width 64 height 23
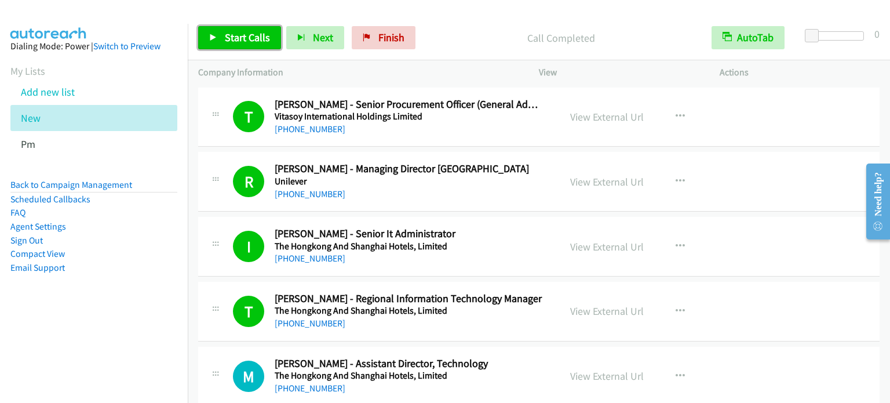
click at [220, 34] on link "Start Calls" at bounding box center [239, 37] width 83 height 23
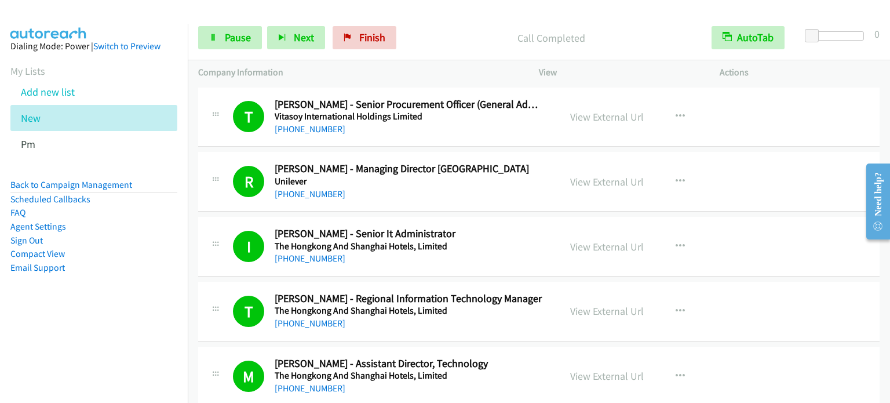
click at [144, 257] on li "Compact View" at bounding box center [93, 254] width 167 height 14
click at [234, 37] on span "Pause" at bounding box center [238, 37] width 26 height 13
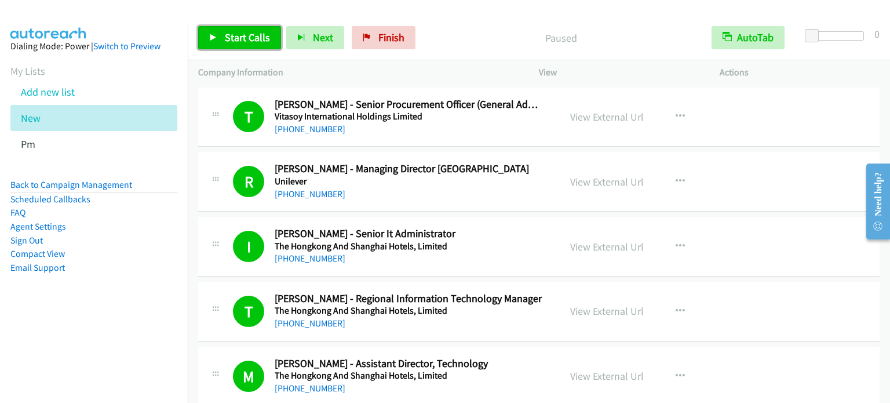
click at [253, 34] on span "Start Calls" at bounding box center [247, 37] width 45 height 13
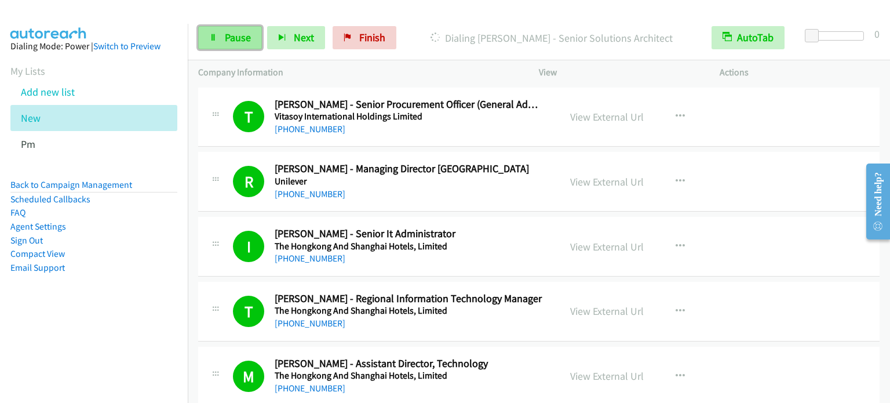
click at [207, 44] on link "Pause" at bounding box center [230, 37] width 64 height 23
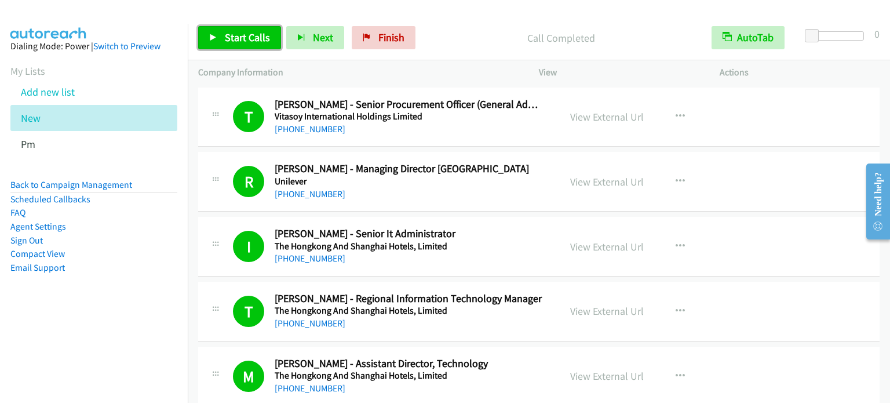
click at [243, 39] on span "Start Calls" at bounding box center [247, 37] width 45 height 13
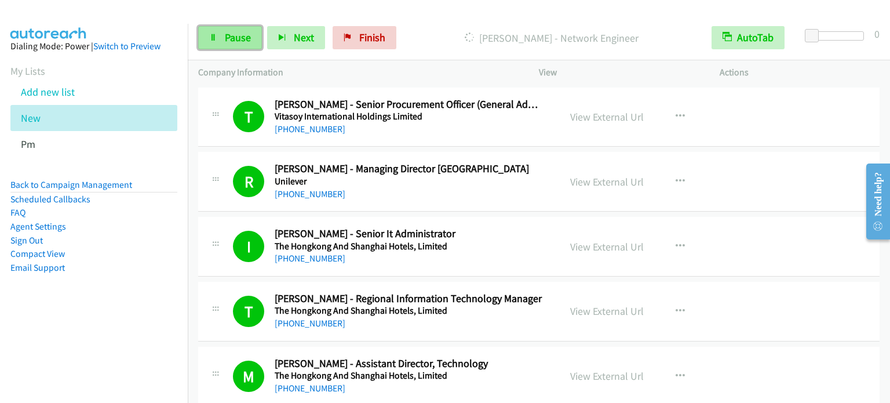
click at [239, 39] on span "Pause" at bounding box center [238, 37] width 26 height 13
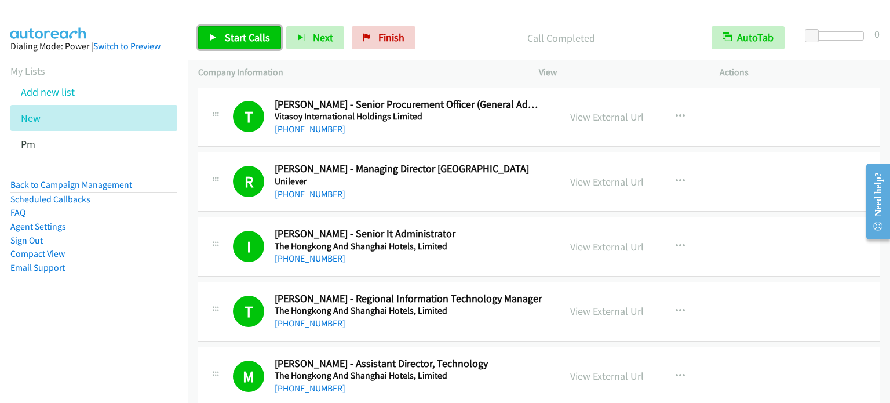
click at [252, 36] on span "Start Calls" at bounding box center [247, 37] width 45 height 13
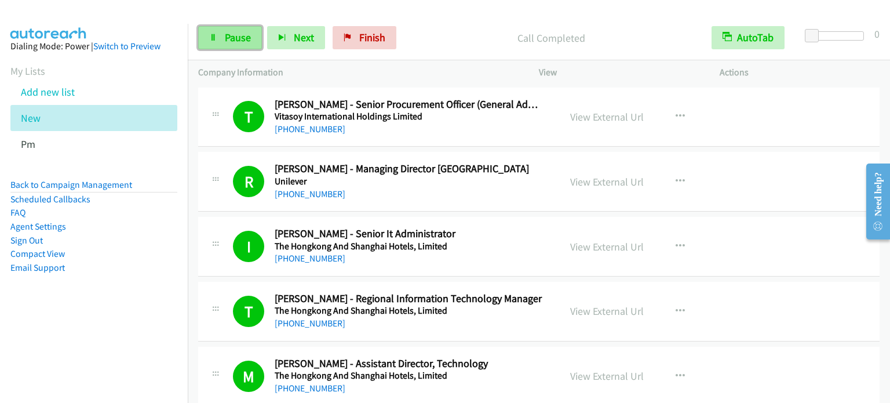
click at [225, 43] on span "Pause" at bounding box center [238, 37] width 26 height 13
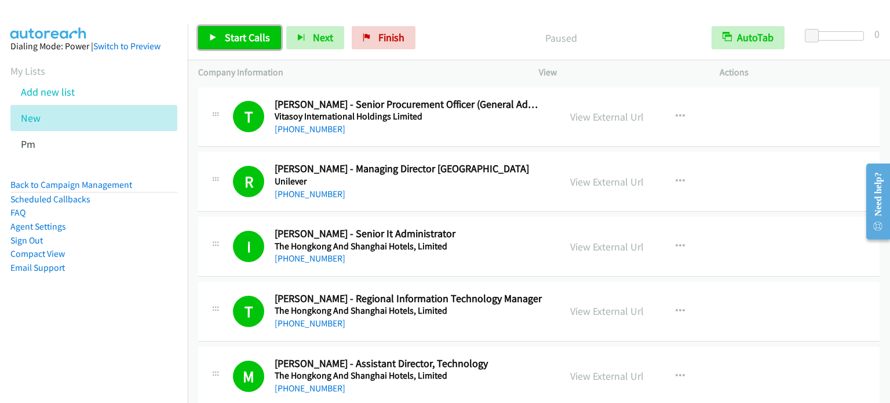
click at [225, 41] on span "Start Calls" at bounding box center [247, 37] width 45 height 13
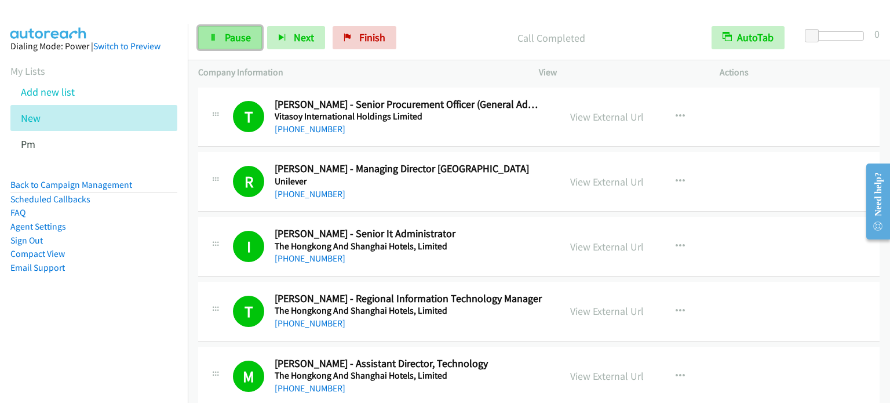
click at [247, 37] on span "Pause" at bounding box center [238, 37] width 26 height 13
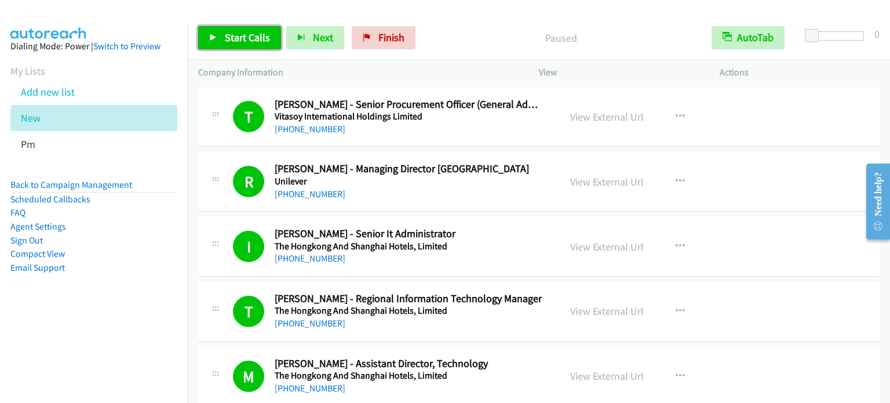
click at [247, 37] on span "Start Calls" at bounding box center [247, 37] width 45 height 13
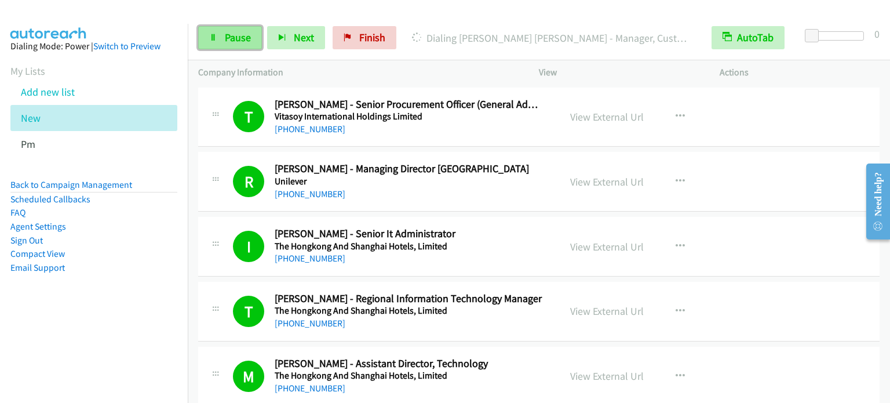
click at [239, 35] on span "Pause" at bounding box center [238, 37] width 26 height 13
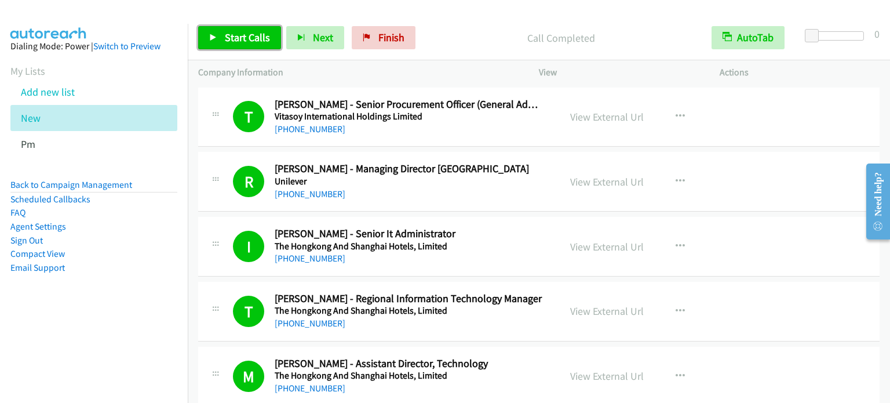
click at [231, 39] on span "Start Calls" at bounding box center [247, 37] width 45 height 13
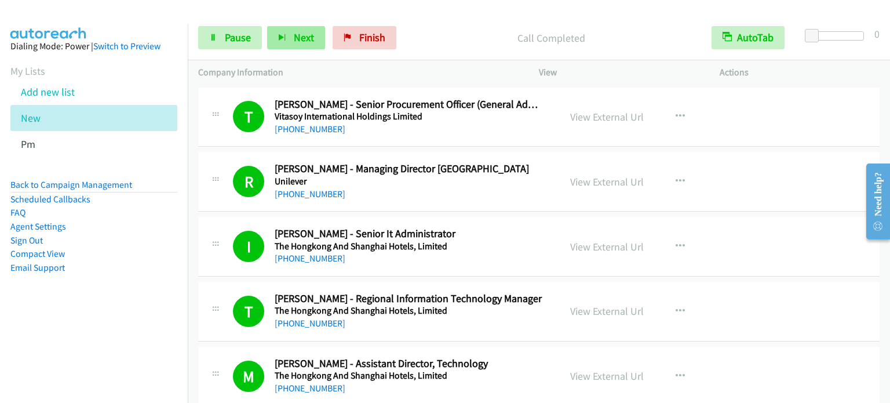
drag, startPoint x: 132, startPoint y: 271, endPoint x: 282, endPoint y: 28, distance: 285.4
click at [133, 269] on li "Email Support" at bounding box center [93, 268] width 167 height 14
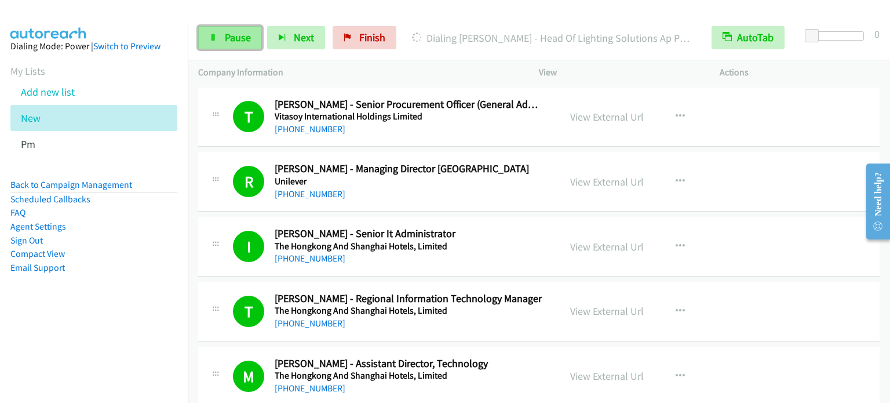
click at [241, 37] on span "Pause" at bounding box center [238, 37] width 26 height 13
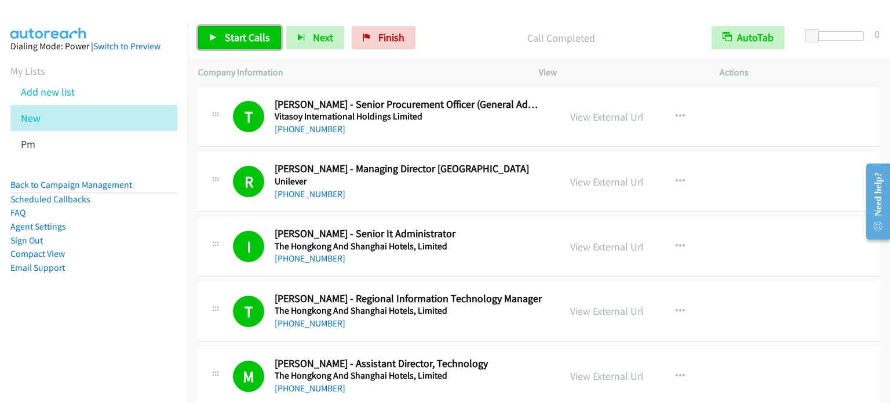
click at [249, 37] on span "Start Calls" at bounding box center [247, 37] width 45 height 13
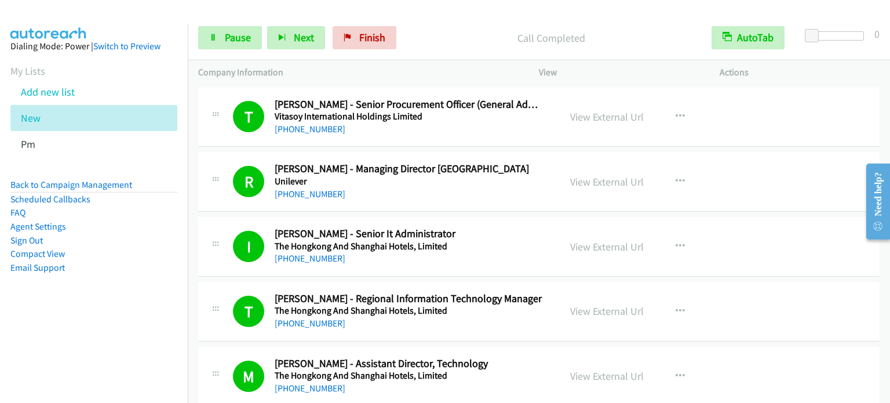
drag, startPoint x: 145, startPoint y: 277, endPoint x: 400, endPoint y: 9, distance: 370.1
click at [145, 278] on aside "Dialing Mode: Power | Switch to Preview My Lists Add new list New Pm Back to Ca…" at bounding box center [94, 175] width 188 height 303
click at [235, 36] on span "Pause" at bounding box center [238, 37] width 26 height 13
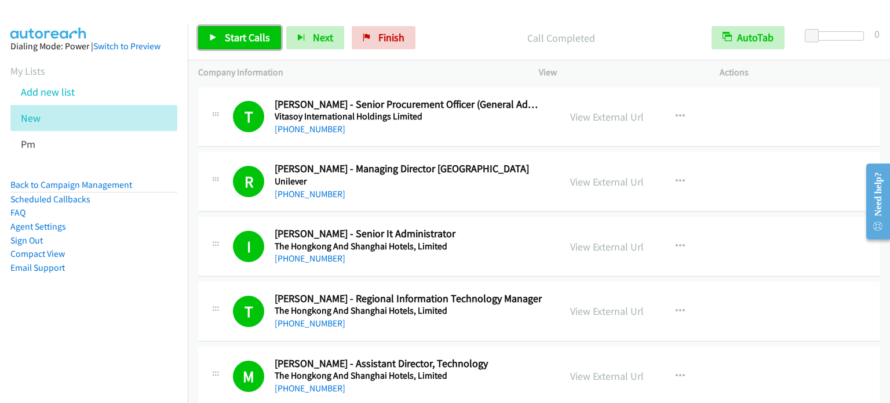
click at [264, 34] on span "Start Calls" at bounding box center [247, 37] width 45 height 13
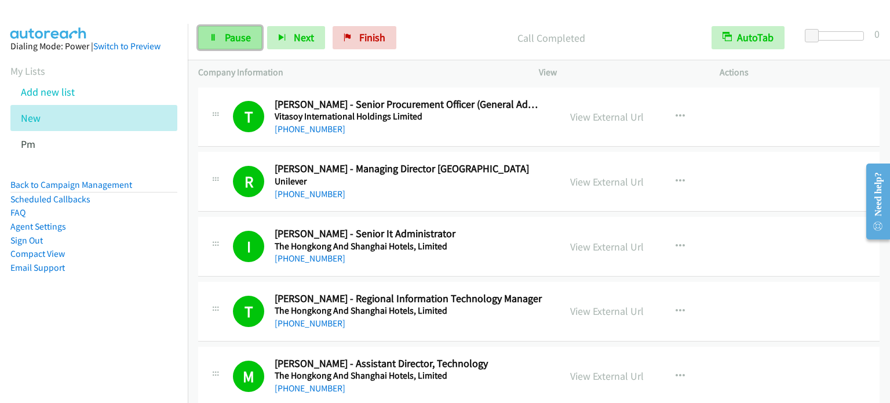
click at [239, 37] on span "Pause" at bounding box center [238, 37] width 26 height 13
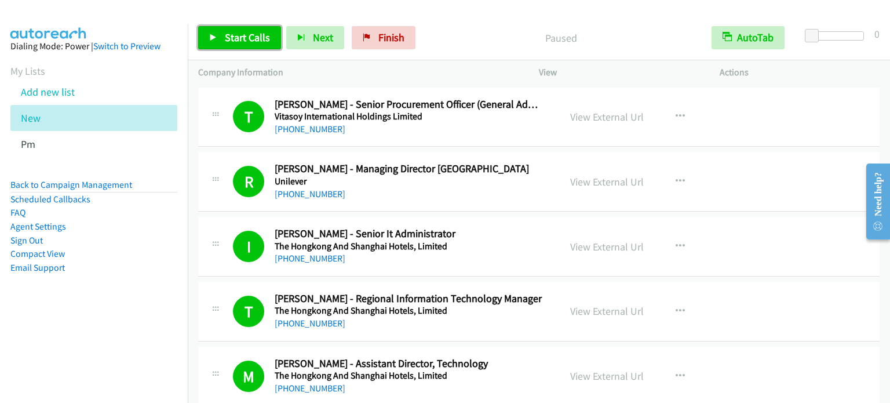
click at [246, 40] on span "Start Calls" at bounding box center [247, 37] width 45 height 13
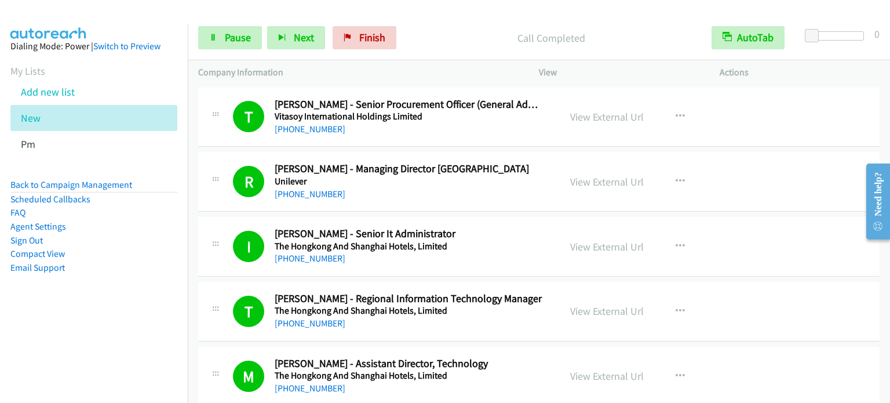
click at [115, 322] on aside "Dialing Mode: Power | Switch to Preview My Lists Add new list New Pm Back to Ca…" at bounding box center [94, 175] width 188 height 303
click at [238, 39] on span "Pause" at bounding box center [238, 37] width 26 height 13
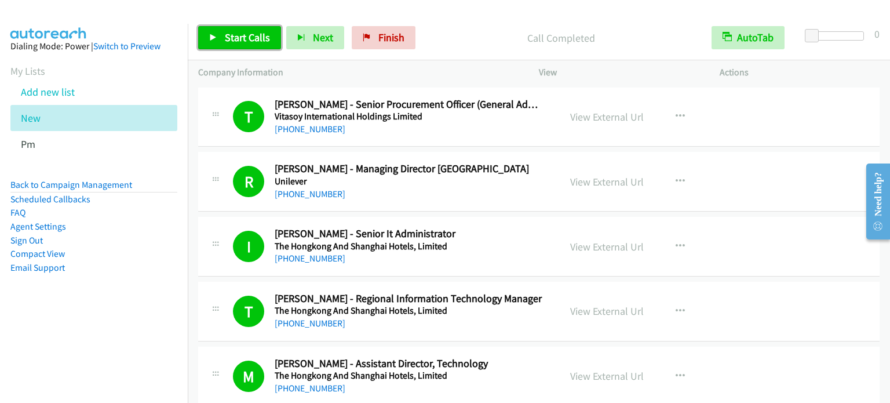
click at [239, 43] on span "Start Calls" at bounding box center [247, 37] width 45 height 13
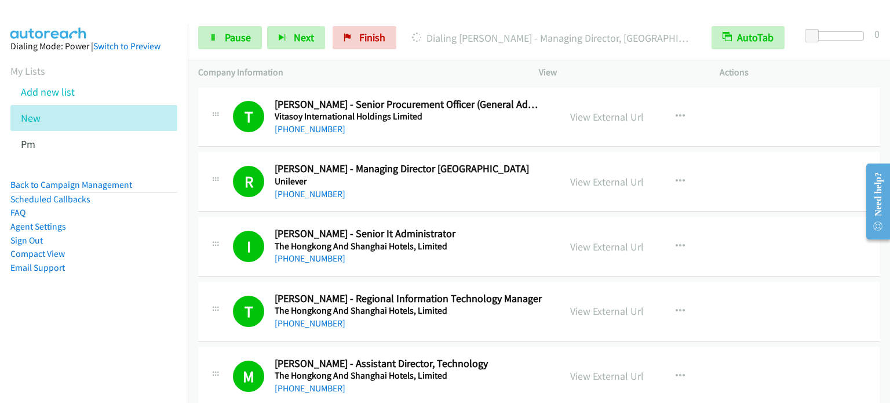
click at [117, 296] on aside "Dialing Mode: Power | Switch to Preview My Lists Add new list New Pm Back to Ca…" at bounding box center [94, 175] width 188 height 303
click at [138, 301] on aside "Dialing Mode: Power | Switch to Preview My Lists Add new list New Pm Back to Ca…" at bounding box center [94, 175] width 188 height 303
click at [85, 322] on aside "Dialing Mode: Power | Switch to Preview My Lists Add new list New Pm Back to Ca…" at bounding box center [94, 175] width 188 height 303
click at [143, 239] on li "Sign Out" at bounding box center [93, 240] width 167 height 14
click at [231, 40] on span "Pause" at bounding box center [238, 37] width 26 height 13
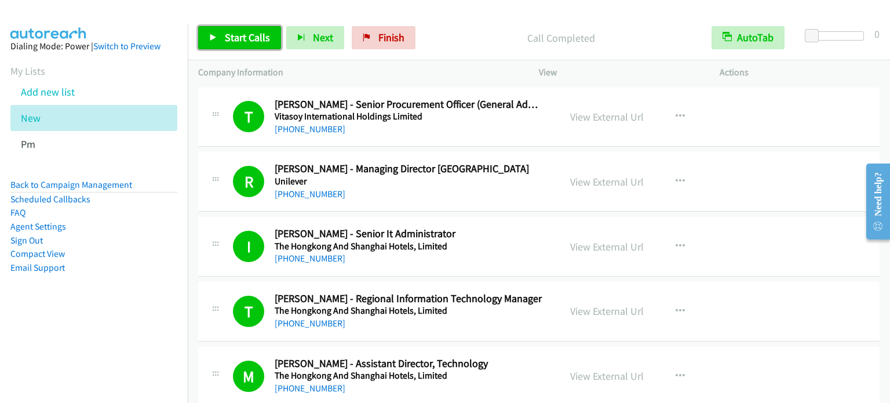
click at [227, 38] on span "Start Calls" at bounding box center [247, 37] width 45 height 13
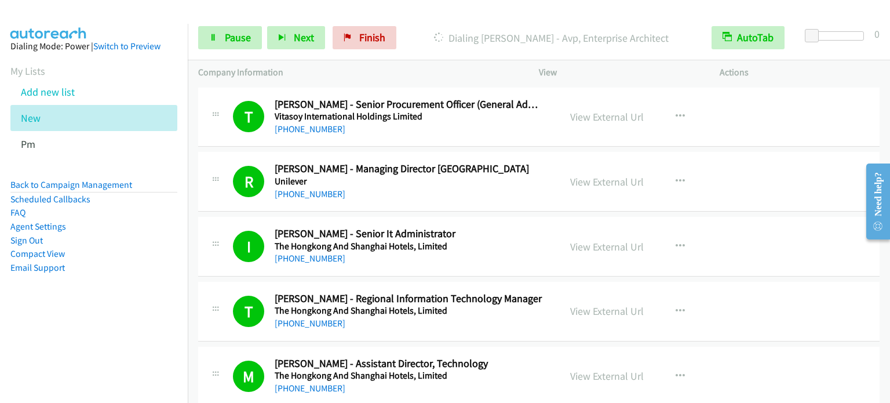
click at [151, 273] on li "Email Support" at bounding box center [93, 268] width 167 height 14
click at [236, 30] on link "Pause" at bounding box center [230, 37] width 64 height 23
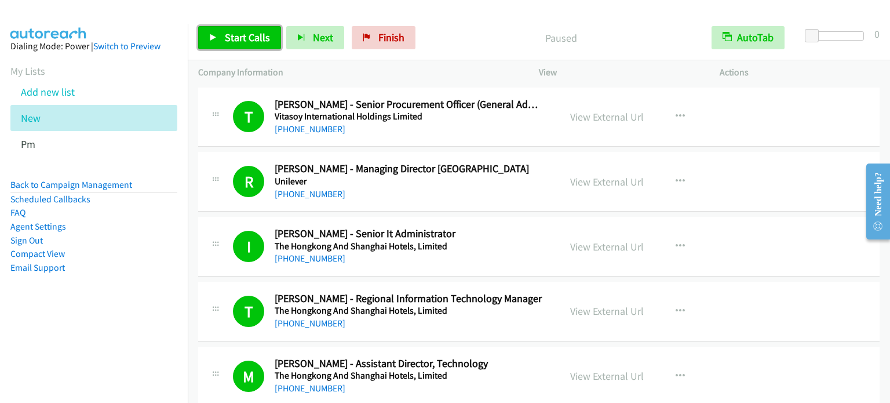
click at [243, 32] on span "Start Calls" at bounding box center [247, 37] width 45 height 13
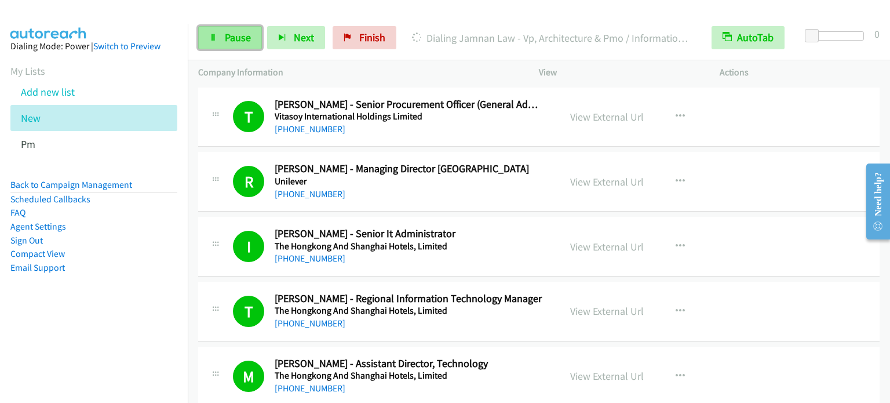
click at [235, 40] on span "Pause" at bounding box center [238, 37] width 26 height 13
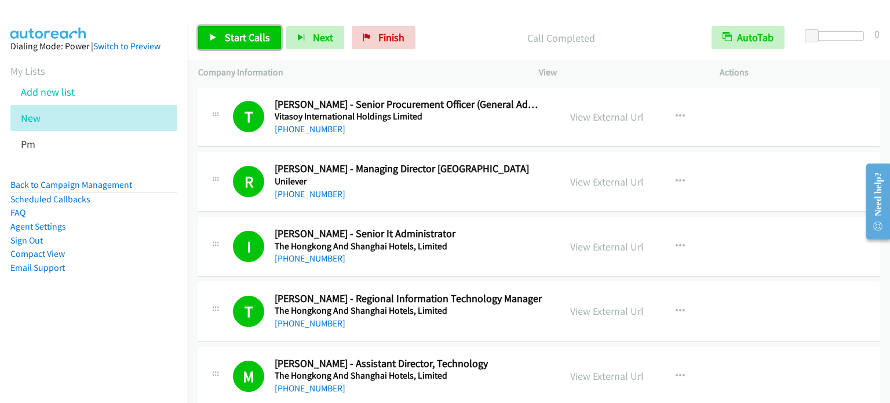
click at [242, 31] on span "Start Calls" at bounding box center [247, 37] width 45 height 13
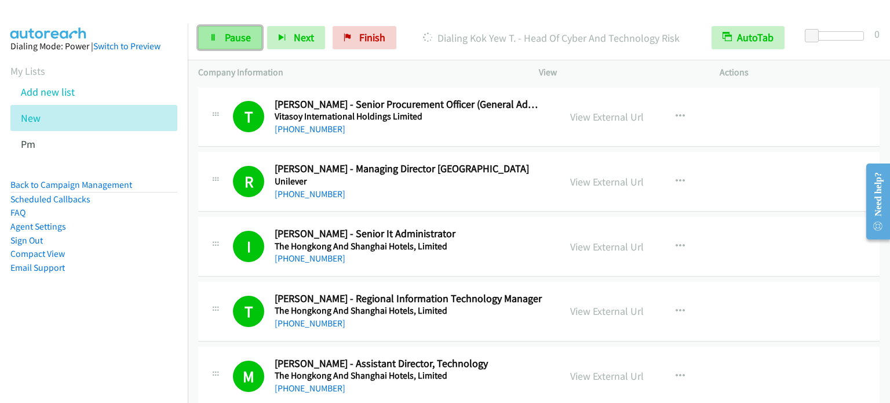
click at [235, 39] on span "Pause" at bounding box center [238, 37] width 26 height 13
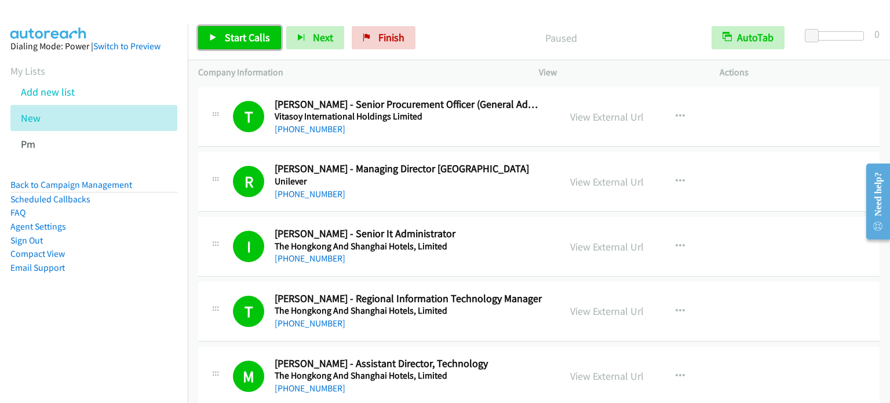
click at [258, 32] on span "Start Calls" at bounding box center [247, 37] width 45 height 13
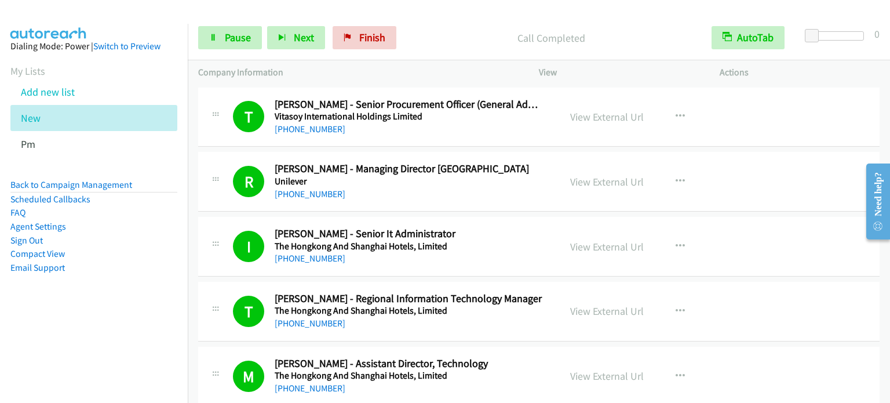
click at [76, 316] on aside "Dialing Mode: Power | Switch to Preview My Lists Add new list New Pm Back to Ca…" at bounding box center [94, 175] width 188 height 303
click at [247, 34] on span "Pause" at bounding box center [238, 37] width 26 height 13
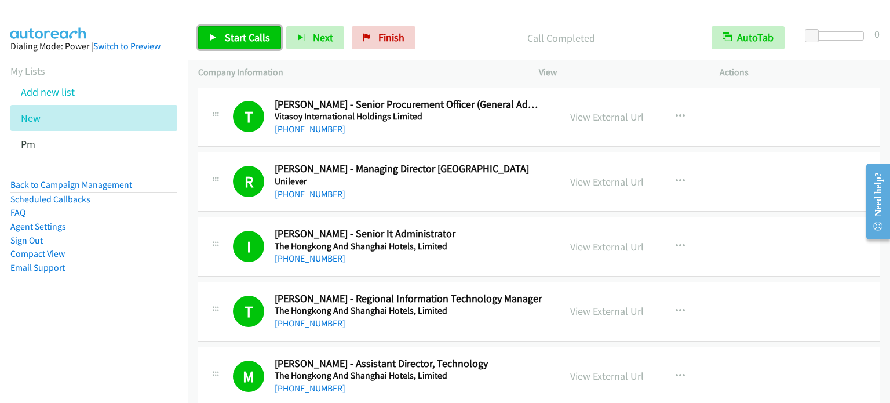
click at [261, 34] on span "Start Calls" at bounding box center [247, 37] width 45 height 13
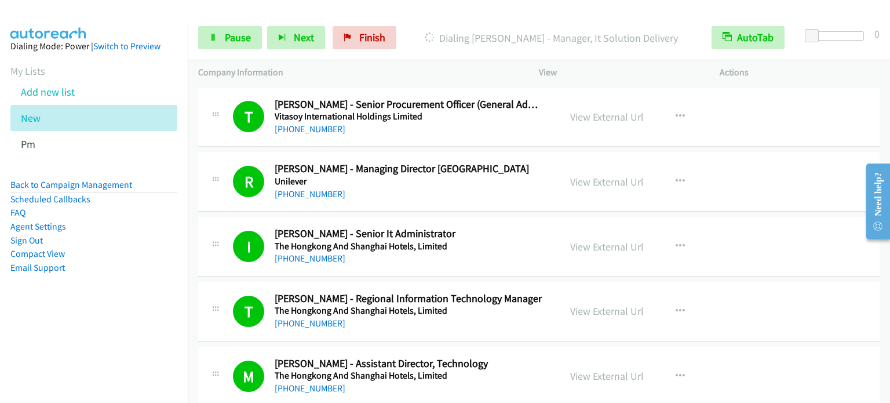
click at [148, 289] on aside "Dialing Mode: Power | Switch to Preview My Lists Add new list New Pm Back to Ca…" at bounding box center [94, 175] width 188 height 303
click at [234, 35] on span "Pause" at bounding box center [238, 37] width 26 height 13
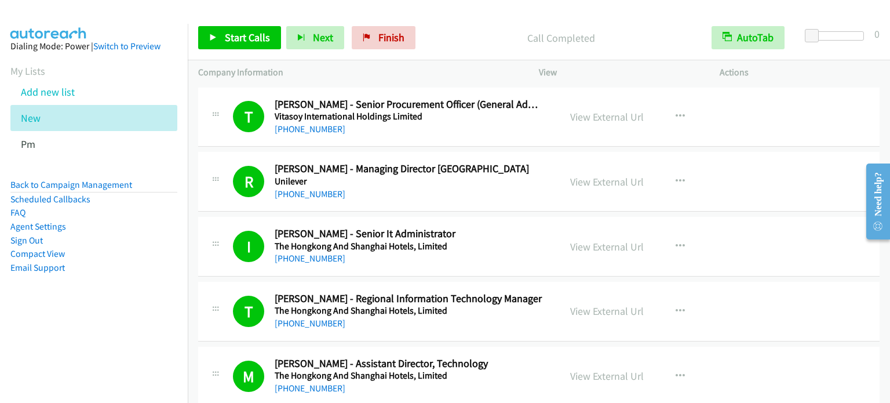
click at [238, 49] on div "Start Calls Pause Next Finish Call Completed AutoTab AutoTab 0" at bounding box center [539, 38] width 702 height 45
click at [233, 37] on span "Start Calls" at bounding box center [247, 37] width 45 height 13
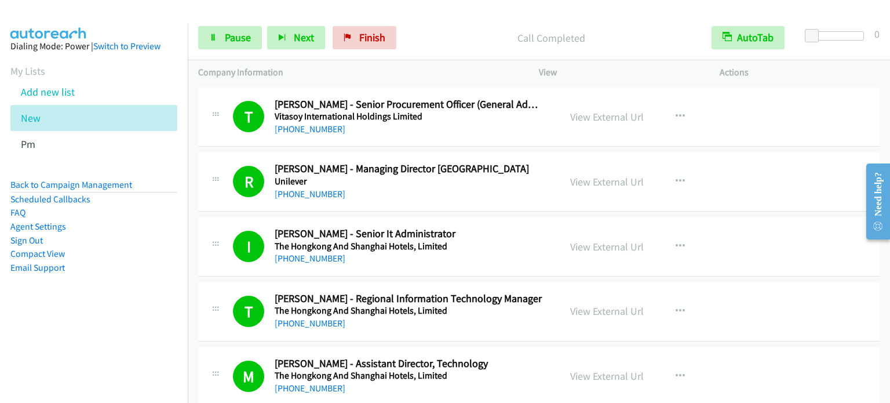
drag, startPoint x: 125, startPoint y: 252, endPoint x: 450, endPoint y: 2, distance: 409.9
click at [125, 253] on li "Compact View" at bounding box center [93, 254] width 167 height 14
click at [239, 37] on span "Pause" at bounding box center [238, 37] width 26 height 13
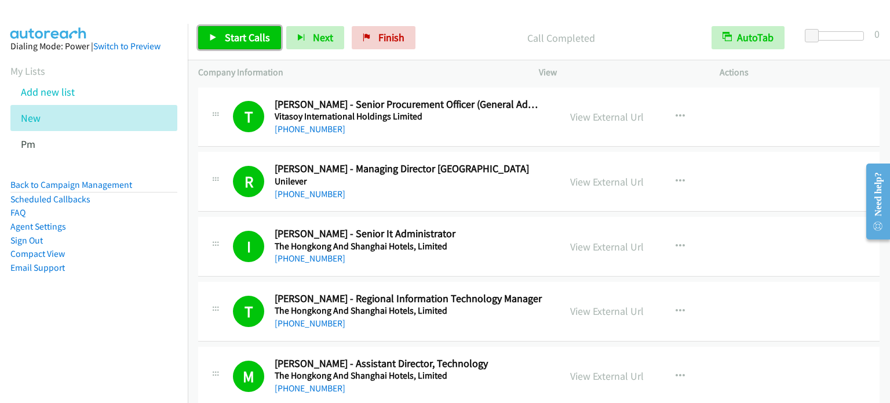
click at [247, 38] on span "Start Calls" at bounding box center [247, 37] width 45 height 13
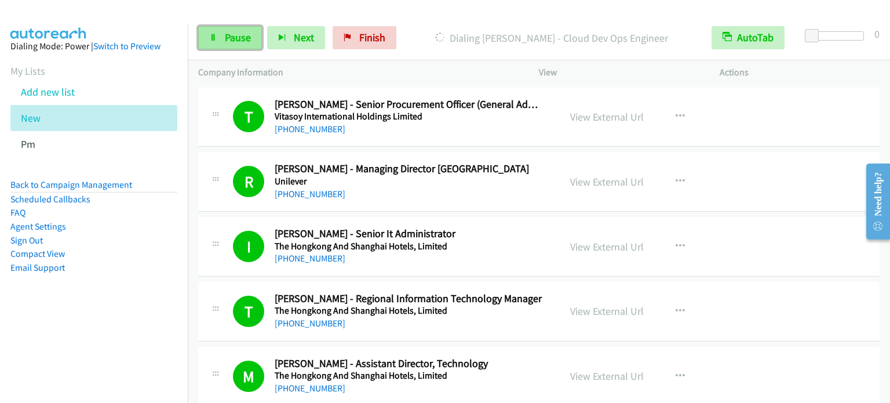
click at [218, 34] on link "Pause" at bounding box center [230, 37] width 64 height 23
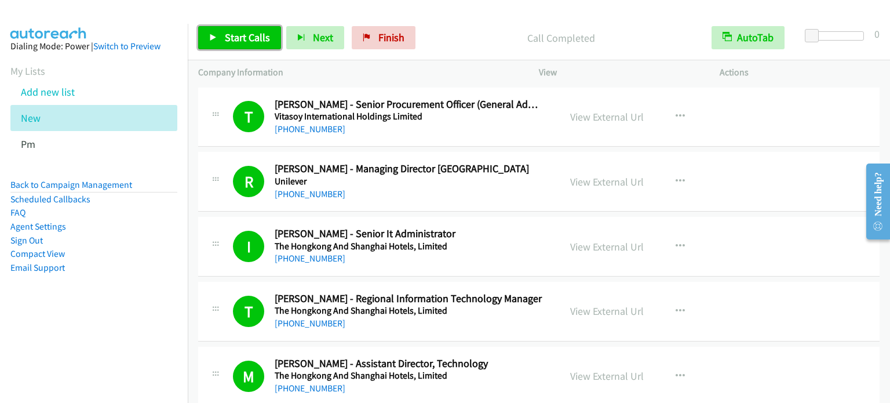
click at [243, 42] on span "Start Calls" at bounding box center [247, 37] width 45 height 13
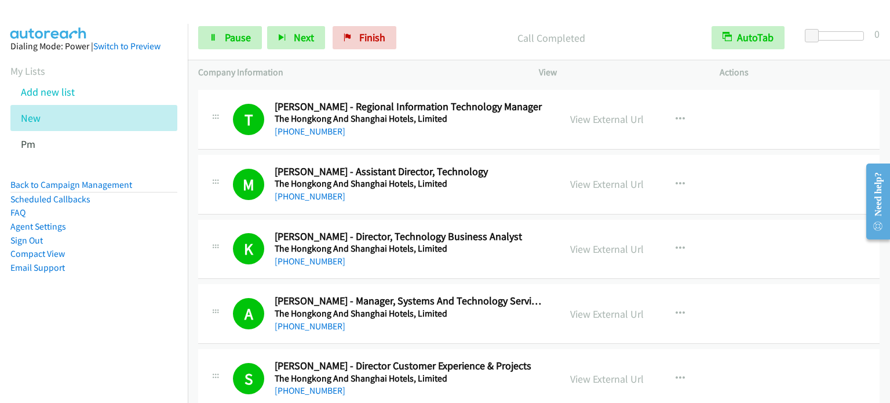
scroll to position [348, 0]
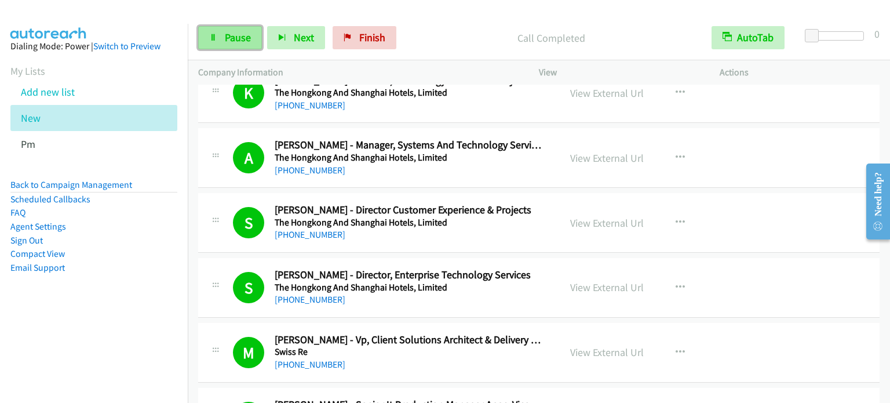
click at [227, 40] on span "Pause" at bounding box center [238, 37] width 26 height 13
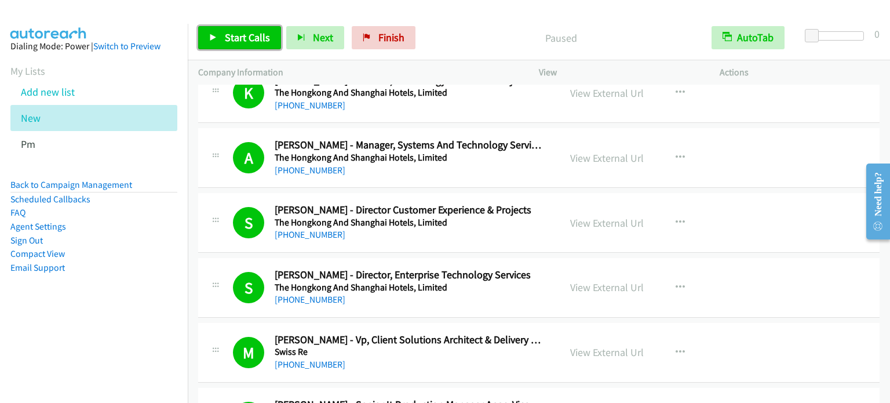
click at [236, 33] on span "Start Calls" at bounding box center [247, 37] width 45 height 13
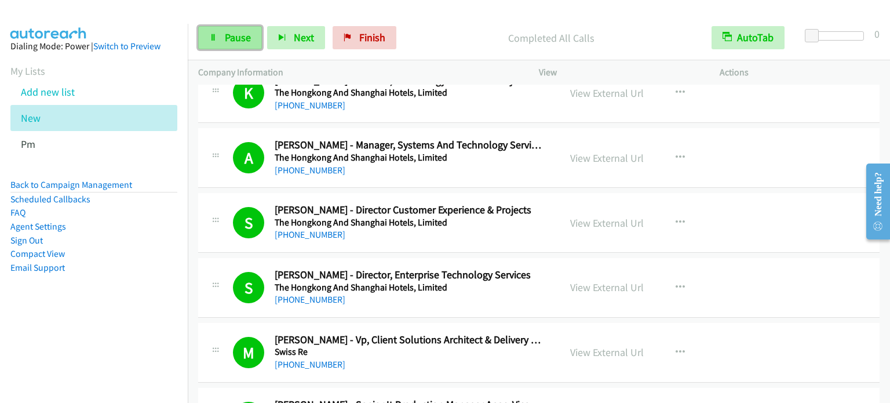
click at [231, 35] on span "Pause" at bounding box center [238, 37] width 26 height 13
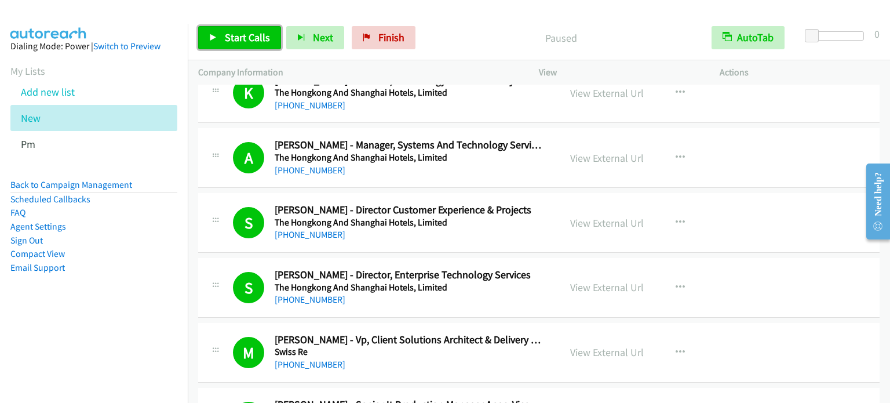
click at [239, 39] on span "Start Calls" at bounding box center [247, 37] width 45 height 13
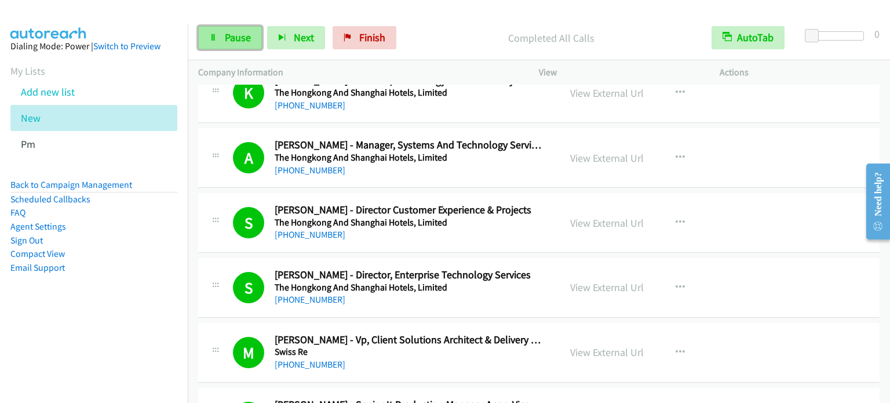
click at [254, 32] on link "Pause" at bounding box center [230, 37] width 64 height 23
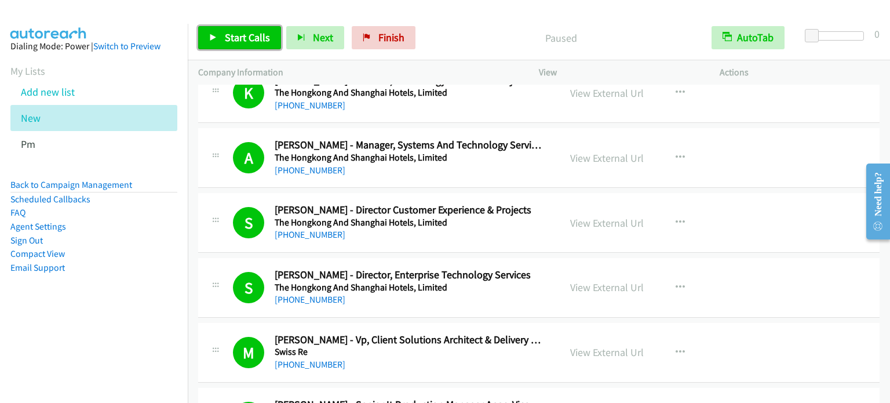
click at [247, 35] on span "Start Calls" at bounding box center [247, 37] width 45 height 13
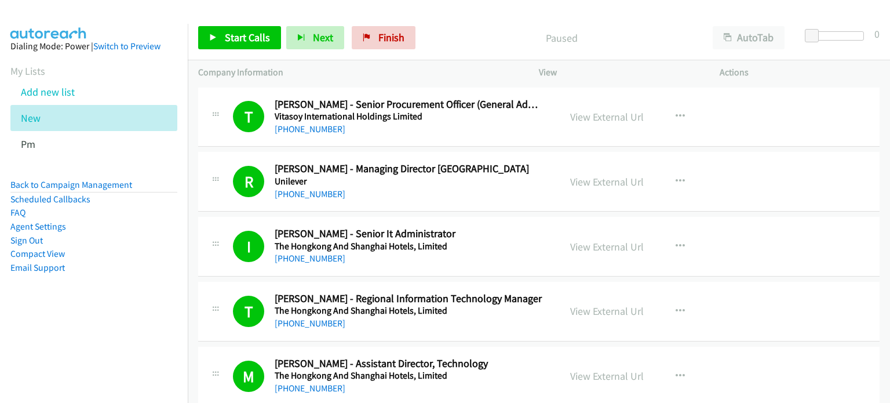
click at [79, 318] on aside "Dialing Mode: Power | Switch to Preview My Lists Add new list New Pm Back to Ca…" at bounding box center [94, 175] width 188 height 303
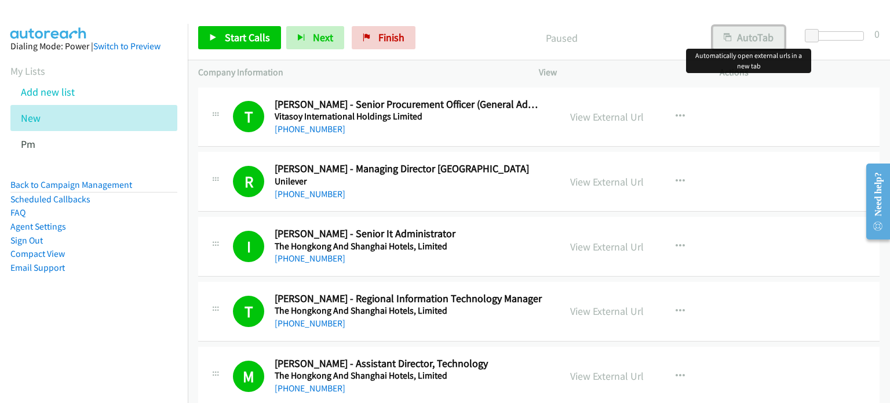
click at [749, 41] on button "AutoTab" at bounding box center [749, 37] width 72 height 23
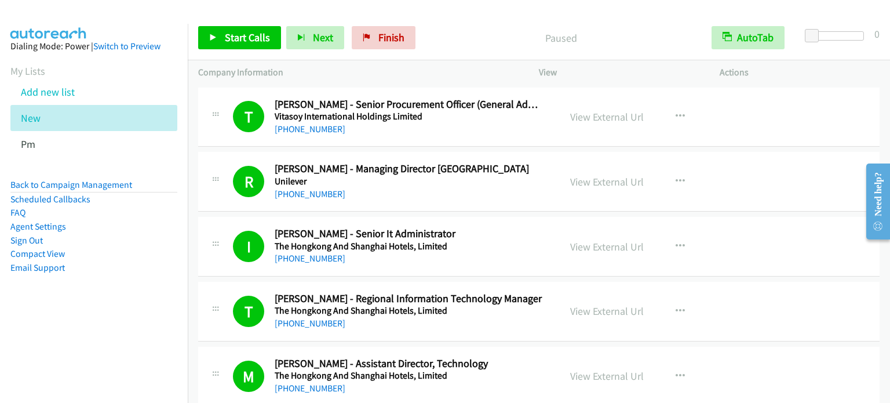
scroll to position [6808, 0]
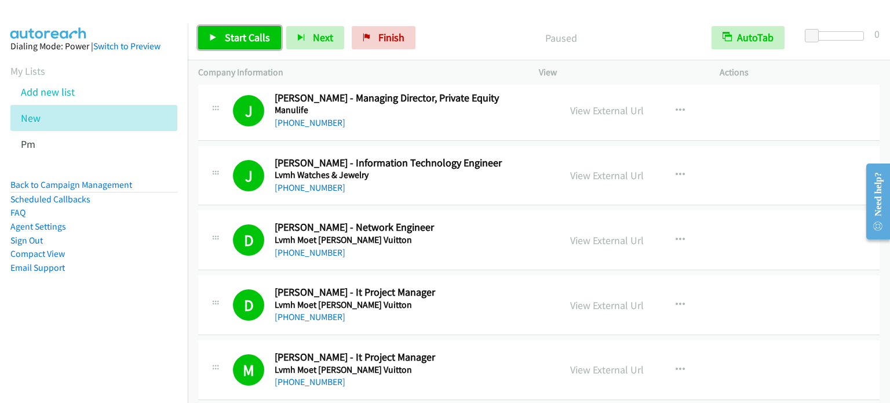
click at [235, 41] on span "Start Calls" at bounding box center [247, 37] width 45 height 13
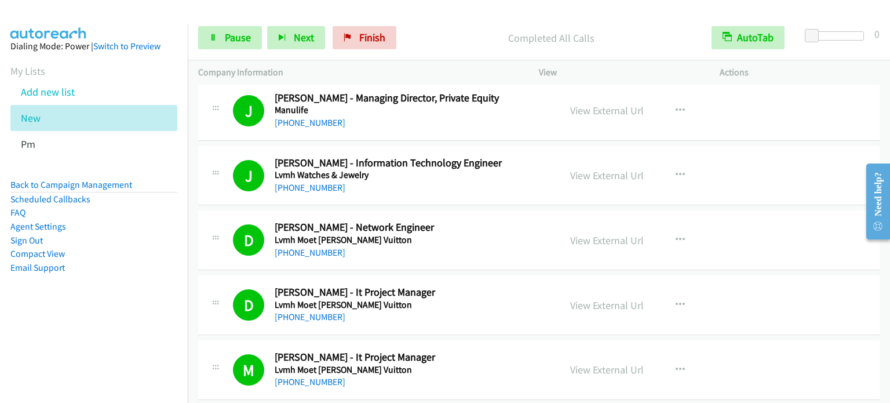
scroll to position [6866, 0]
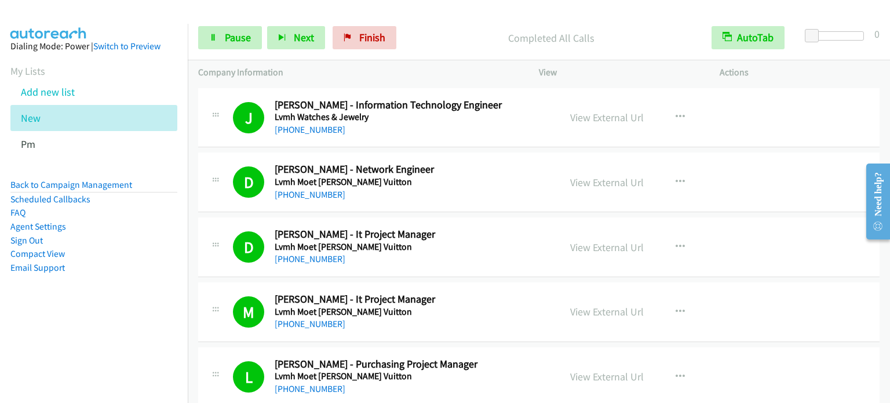
click at [141, 280] on aside "Dialing Mode: Power | Switch to Preview My Lists Add new list New Pm Back to Ca…" at bounding box center [94, 175] width 188 height 303
click at [676, 242] on icon "button" at bounding box center [680, 246] width 9 height 9
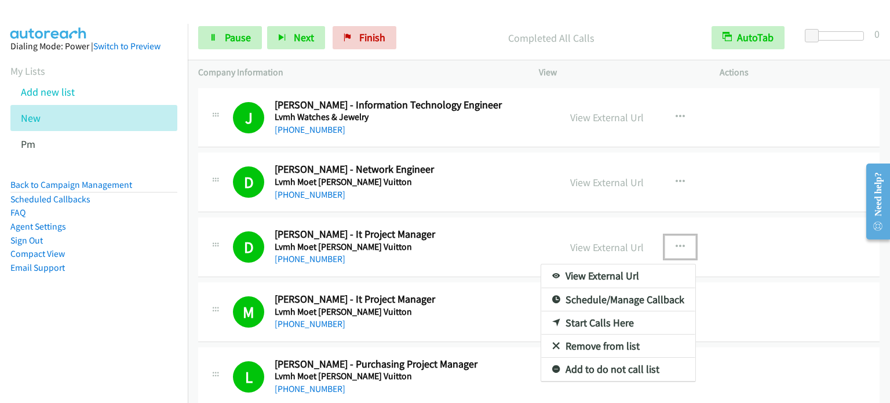
click at [588, 312] on link "Start Calls Here" at bounding box center [618, 322] width 154 height 23
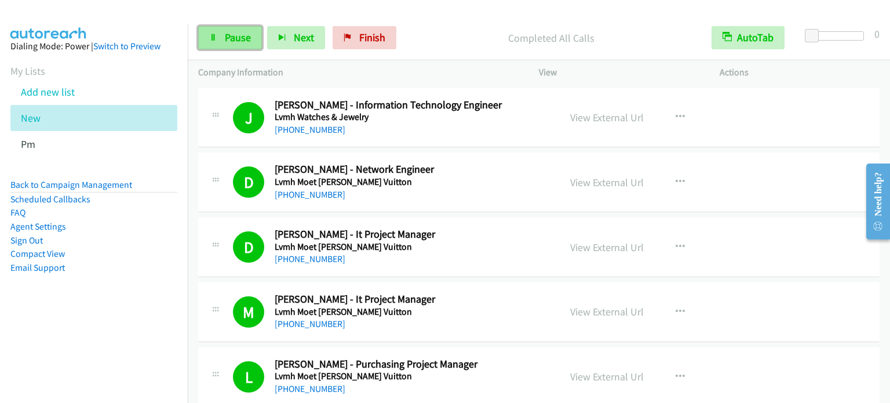
click at [233, 32] on span "Pause" at bounding box center [238, 37] width 26 height 13
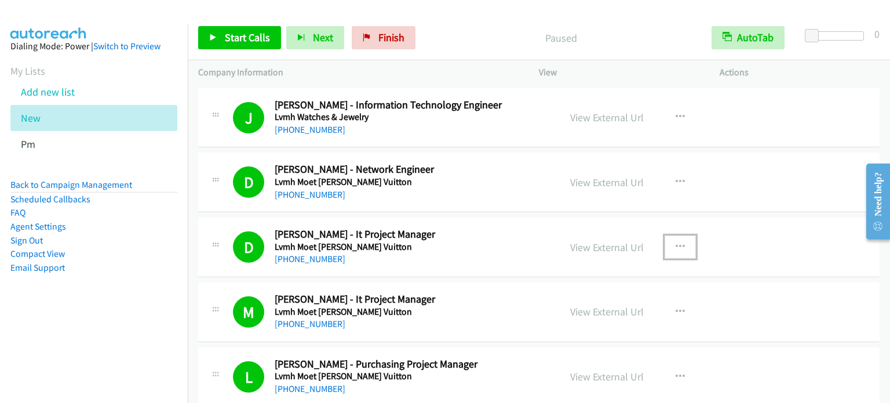
click at [667, 235] on button "button" at bounding box center [680, 246] width 31 height 23
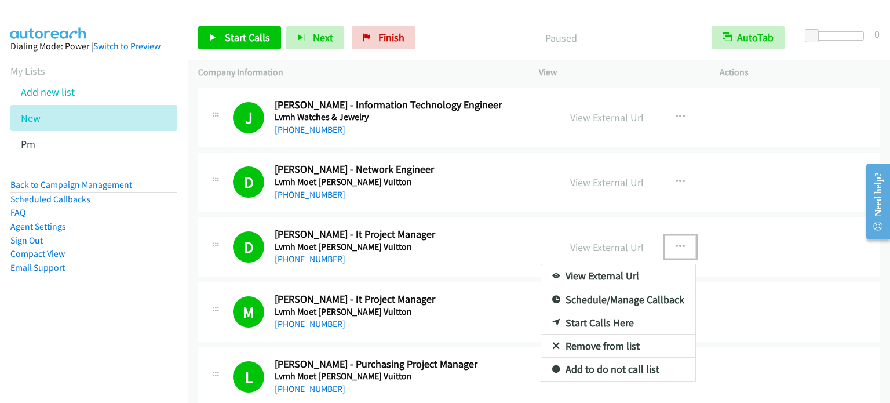
click at [597, 311] on link "Start Calls Here" at bounding box center [618, 322] width 154 height 23
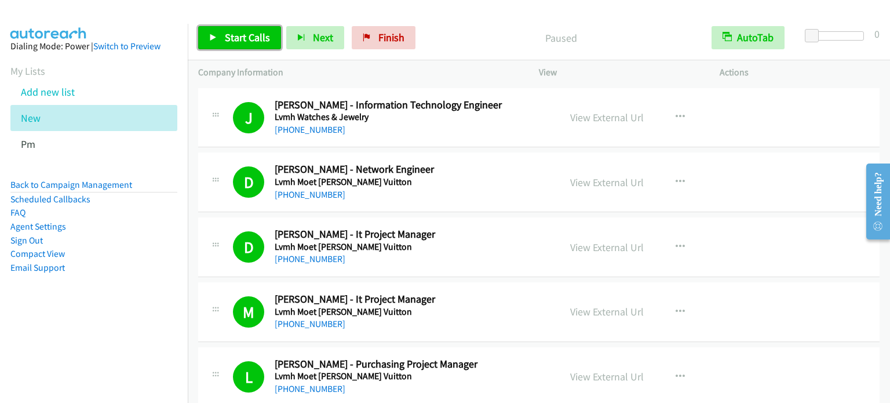
click at [228, 32] on span "Start Calls" at bounding box center [247, 37] width 45 height 13
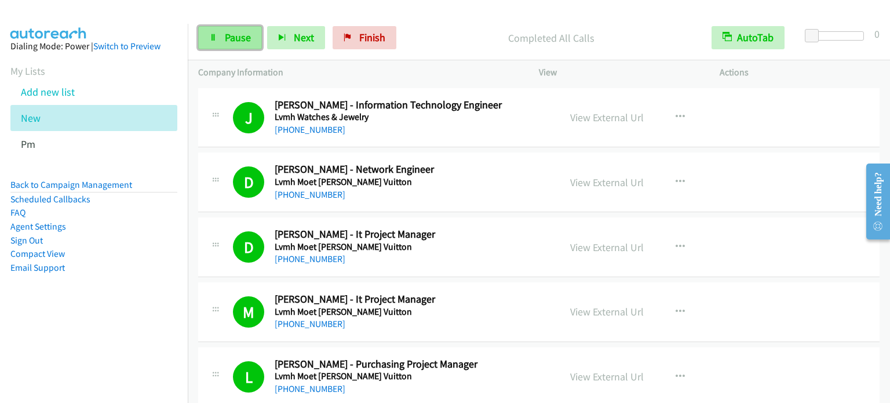
click at [217, 34] on link "Pause" at bounding box center [230, 37] width 64 height 23
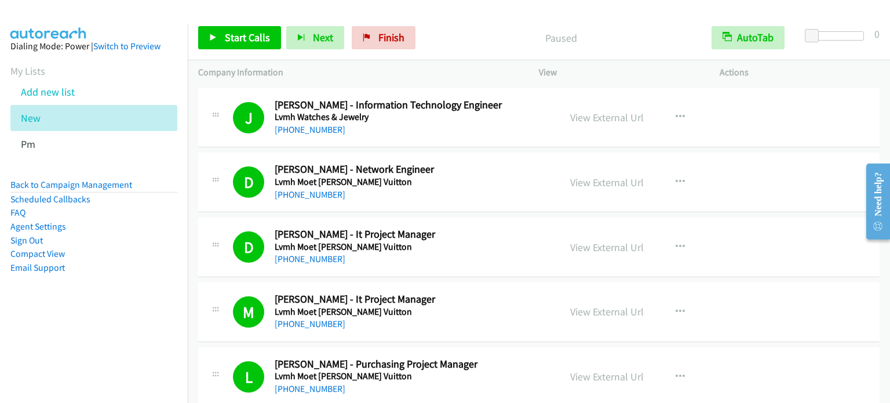
click at [99, 337] on nav "Dialing Mode: Power | Switch to Preview My Lists Add new list New Pm Back to Ca…" at bounding box center [94, 225] width 188 height 403
click at [155, 273] on li "Email Support" at bounding box center [93, 268] width 167 height 14
click at [386, 42] on span "Finish" at bounding box center [391, 37] width 26 height 13
